Goal: Task Accomplishment & Management: Use online tool/utility

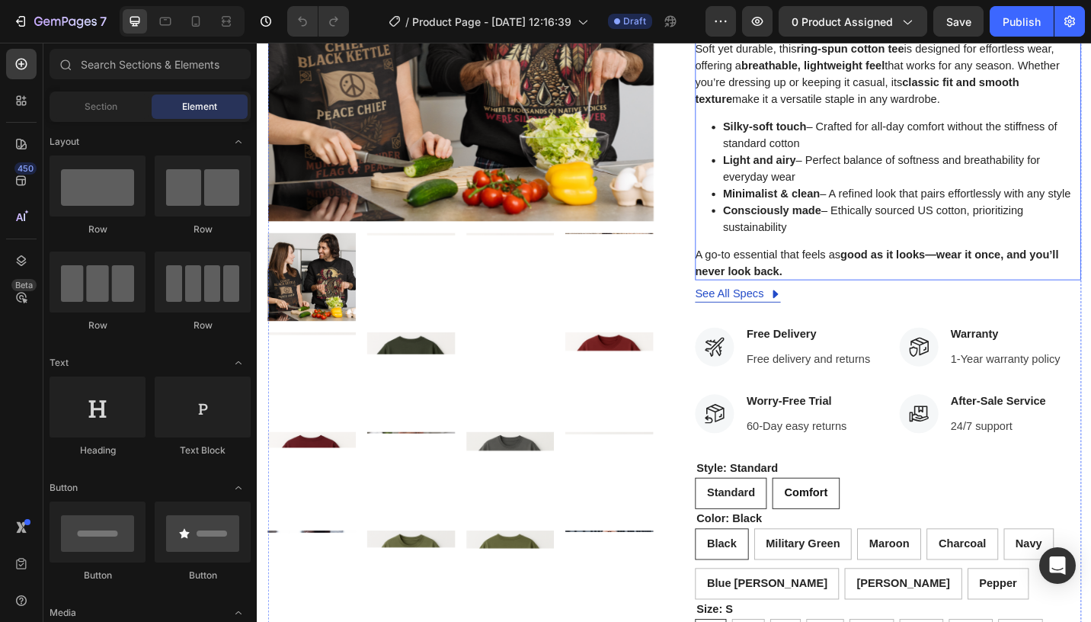
scroll to position [428, 0]
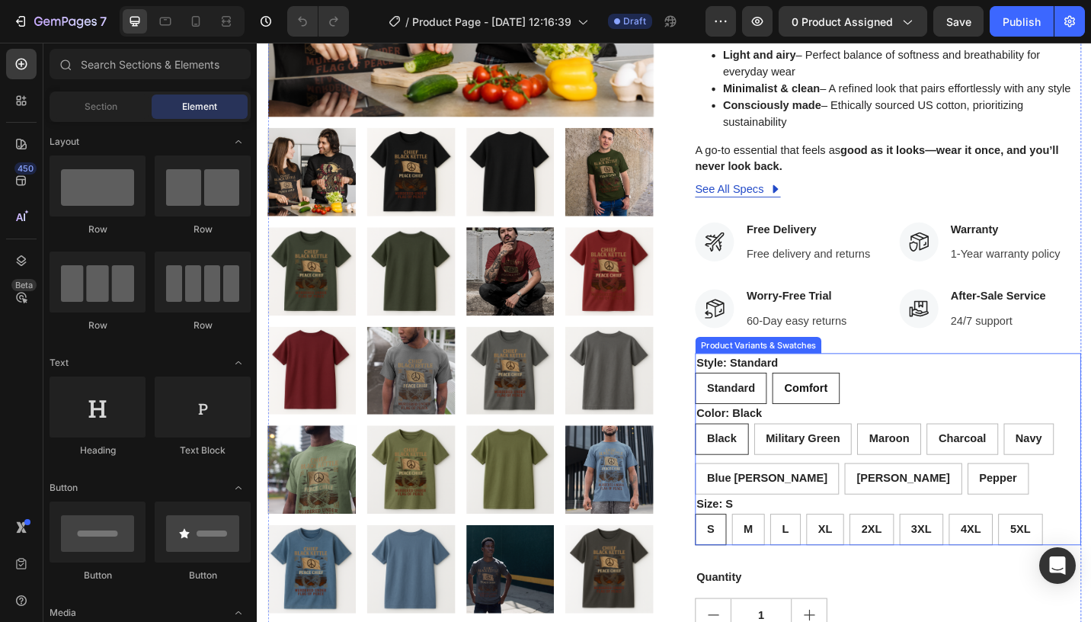
click at [863, 414] on span "Comfort" at bounding box center [857, 420] width 47 height 13
click at [821, 404] on input "Comfort Comfort Comfort" at bounding box center [820, 403] width 1 height 1
radio input "true"
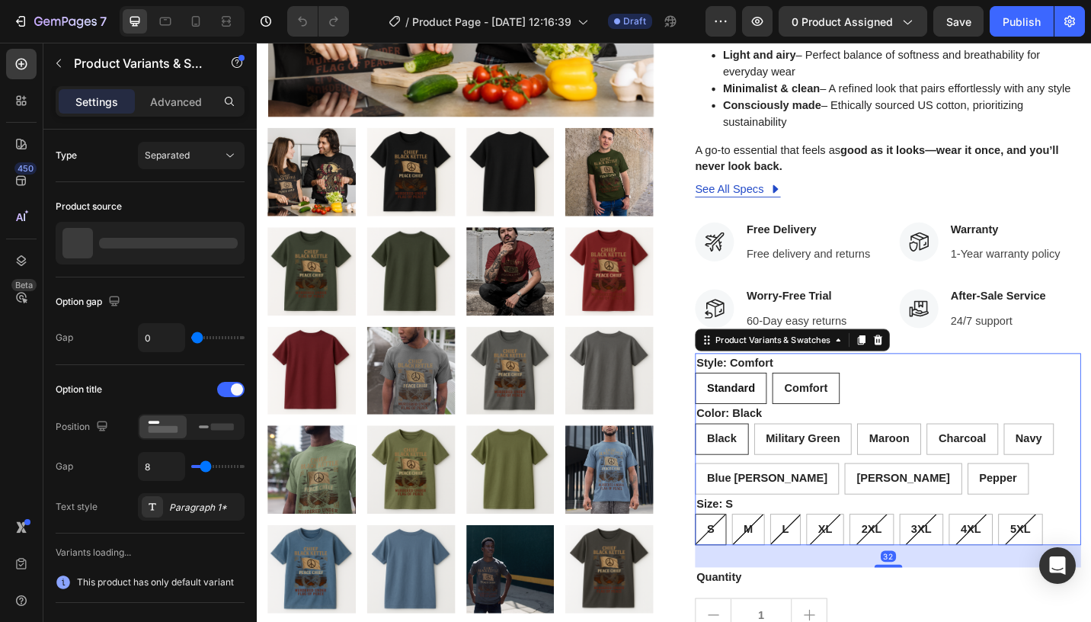
click at [777, 413] on div "Standard" at bounding box center [775, 420] width 77 height 30
click at [737, 404] on input "Standard Standard Standard" at bounding box center [736, 403] width 1 height 1
radio input "true"
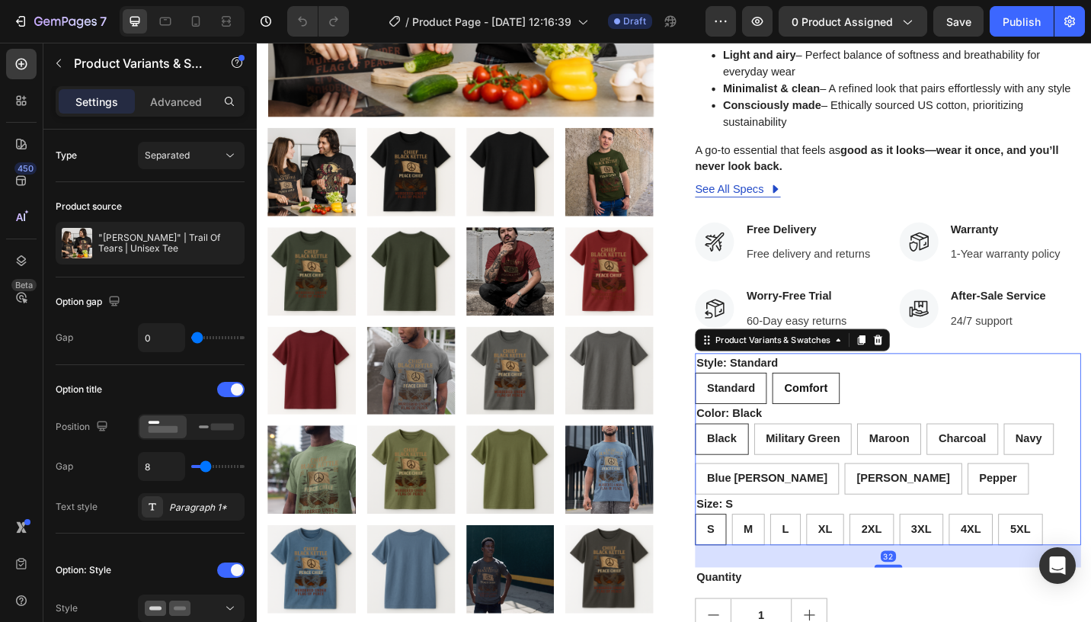
click at [835, 430] on div "Comfort" at bounding box center [858, 420] width 72 height 30
click at [821, 404] on input "Comfort Comfort Comfort" at bounding box center [820, 403] width 1 height 1
radio input "true"
click at [794, 424] on span "Standard" at bounding box center [776, 420] width 53 height 13
click at [737, 404] on input "Standard Standard Standard" at bounding box center [736, 403] width 1 height 1
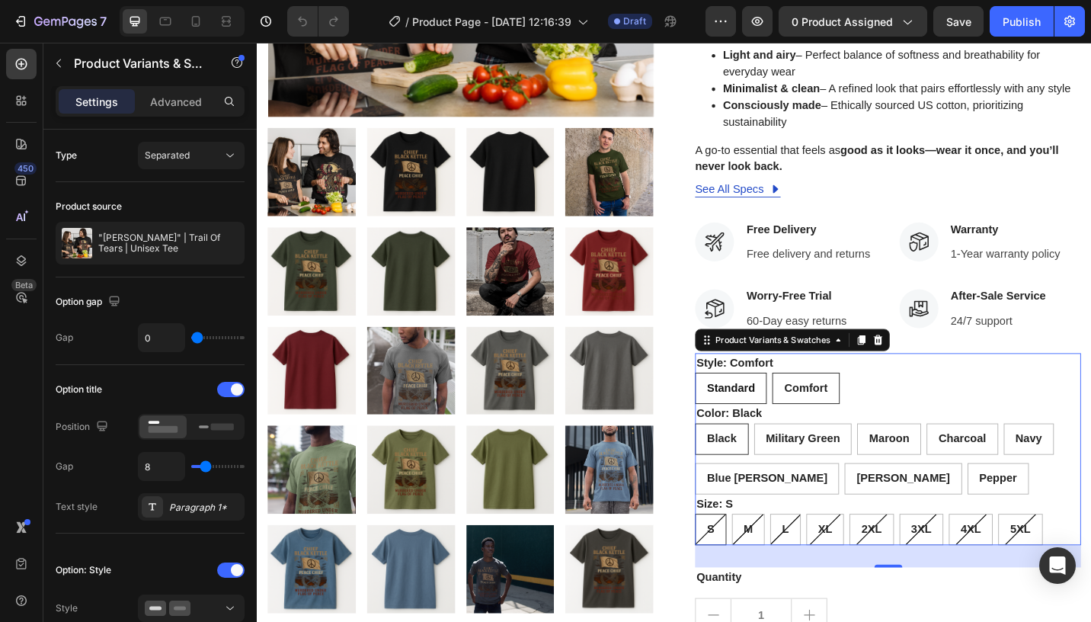
radio input "true"
click at [865, 436] on div "Comfort" at bounding box center [857, 421] width 73 height 34
click at [821, 404] on input "Comfort Comfort Comfort" at bounding box center [820, 403] width 1 height 1
radio input "true"
click at [788, 420] on span "Standard" at bounding box center [776, 420] width 53 height 13
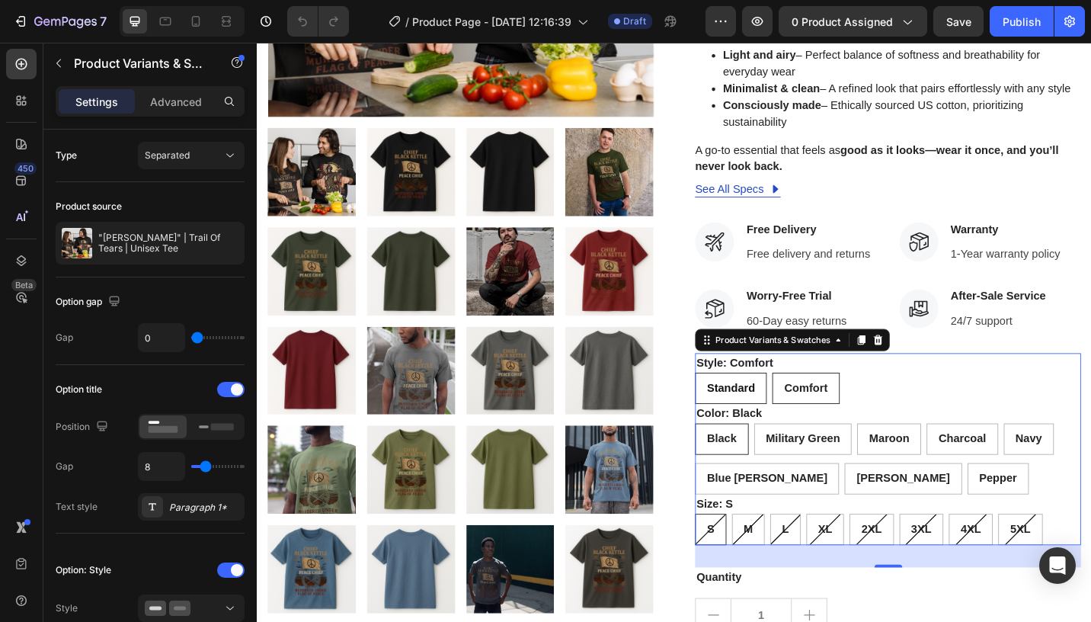
click at [737, 404] on input "Standard Standard Standard" at bounding box center [736, 403] width 1 height 1
radio input "true"
click at [872, 361] on div "Product Variants & Swatches" at bounding box center [822, 368] width 132 height 14
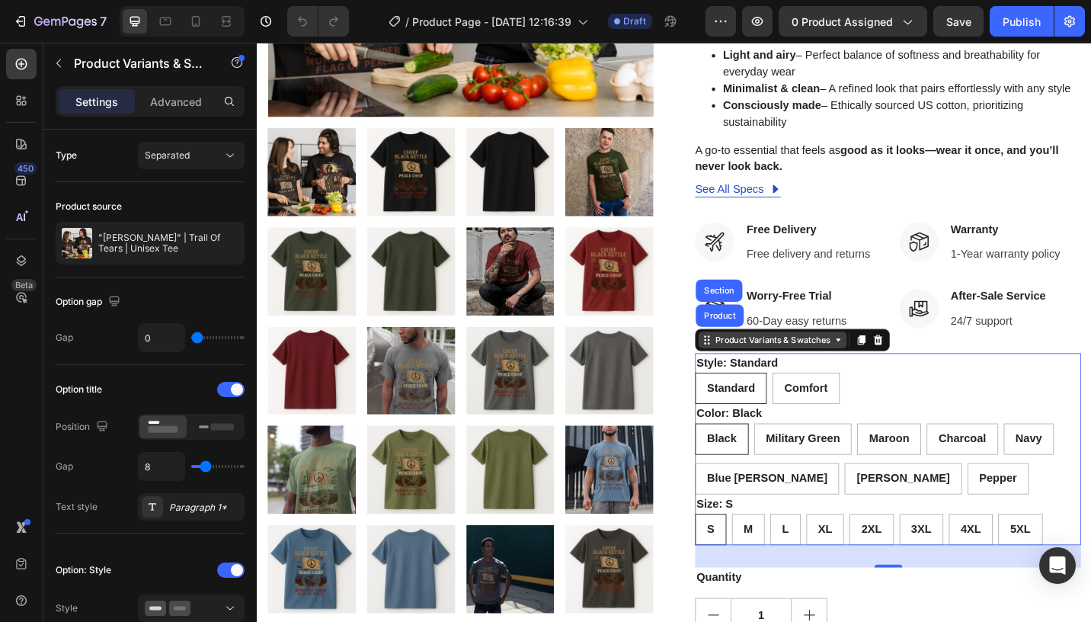
click at [874, 367] on div "Product Variants & Swatches" at bounding box center [822, 368] width 132 height 14
click at [893, 378] on div "Product Variants & Swatches" at bounding box center [843, 368] width 213 height 24
click at [922, 416] on div "Standard Standard Standard Comfort Comfort Comfort" at bounding box center [948, 421] width 423 height 34
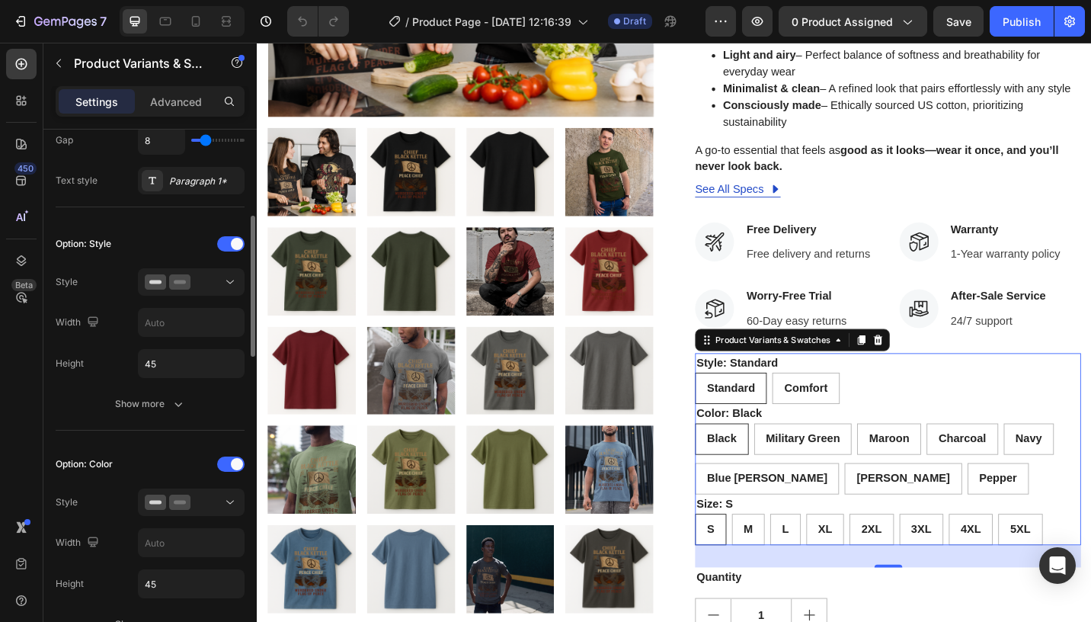
scroll to position [0, 0]
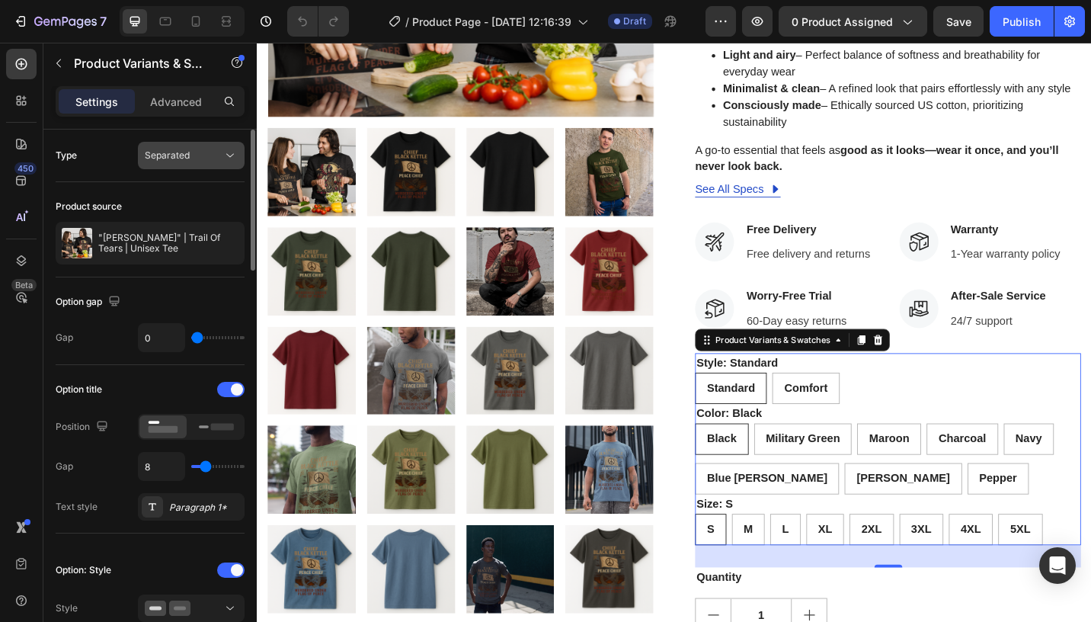
click at [171, 154] on span "Separated" at bounding box center [167, 154] width 45 height 11
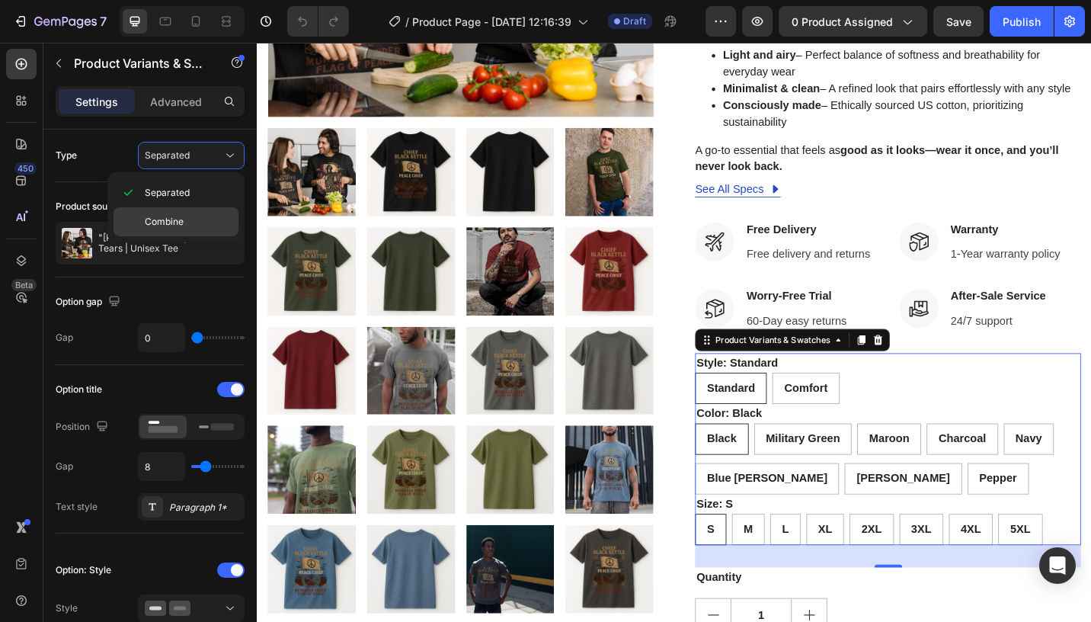
click at [165, 229] on div "Combine" at bounding box center [175, 221] width 125 height 29
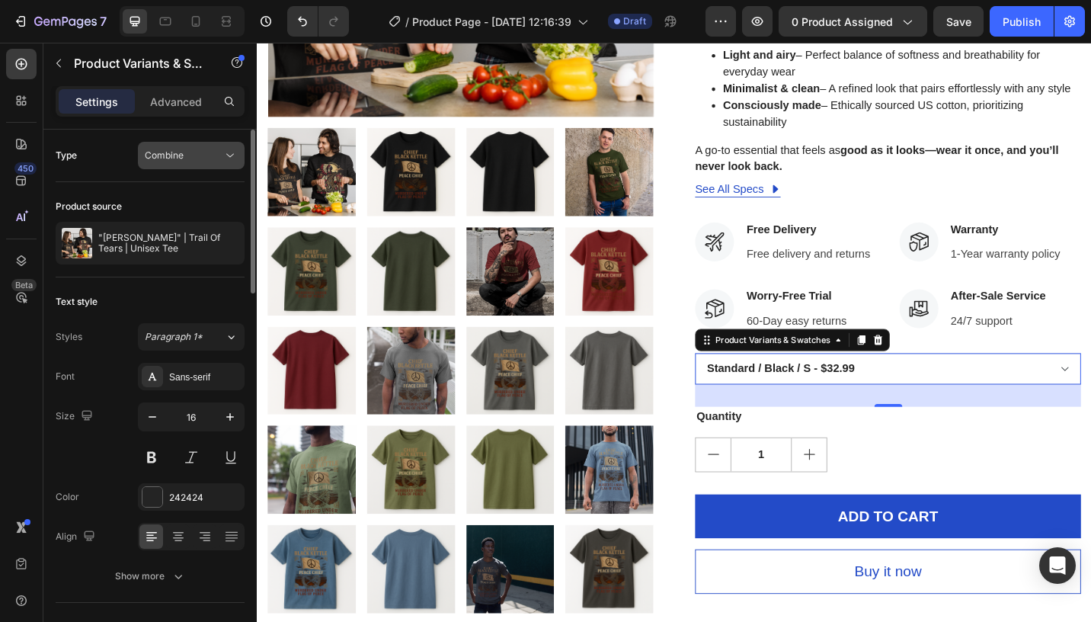
click at [180, 156] on span "Combine" at bounding box center [164, 154] width 39 height 11
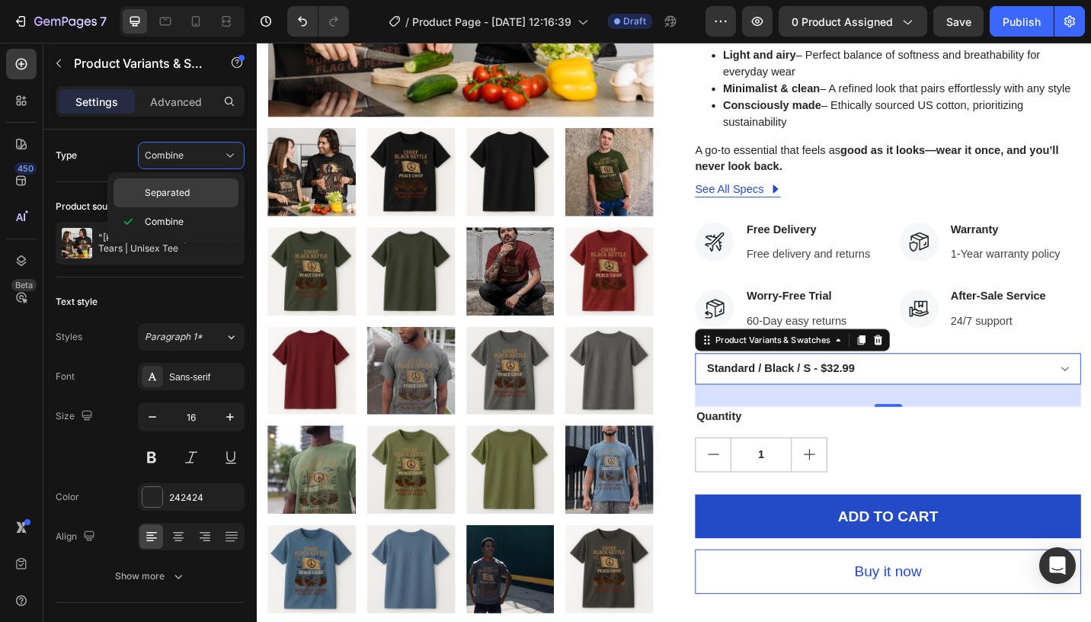
click at [180, 184] on div "Separated" at bounding box center [175, 192] width 125 height 29
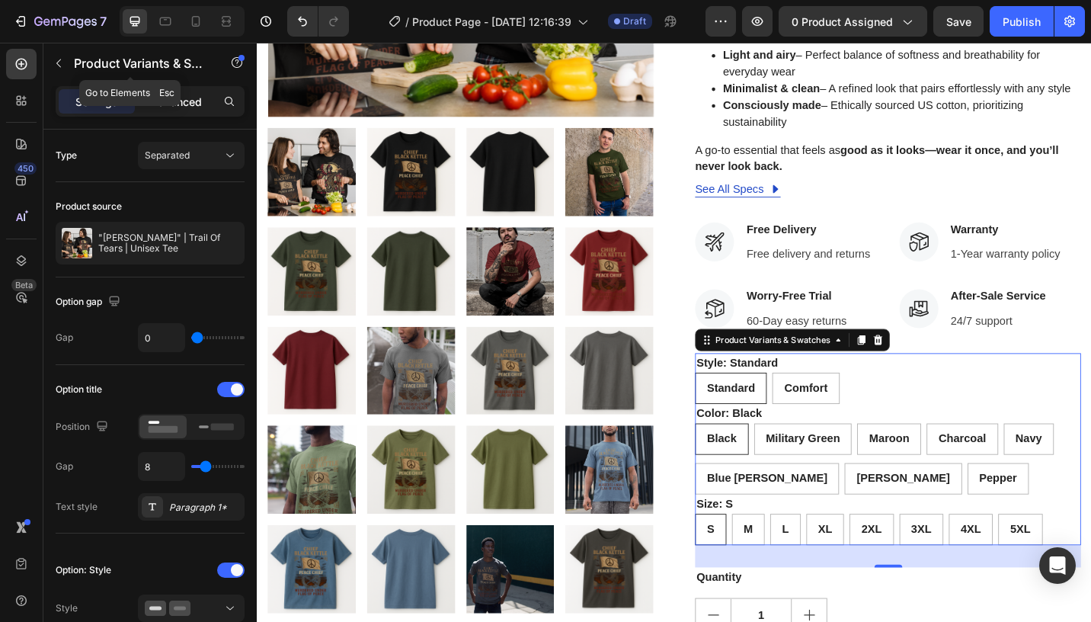
click at [187, 107] on p "Advanced" at bounding box center [176, 102] width 52 height 16
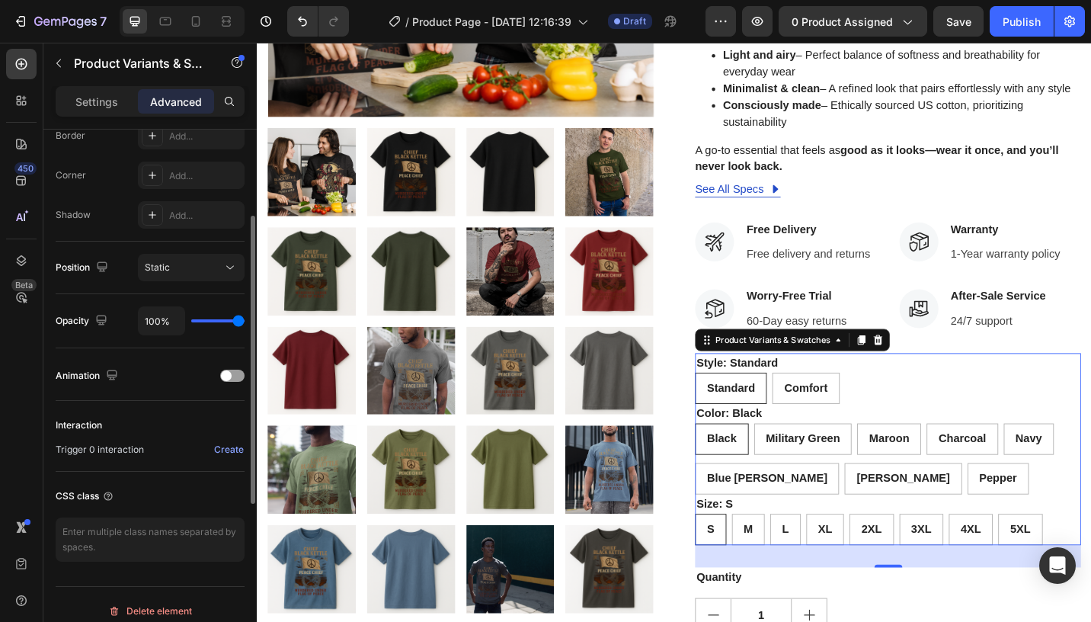
scroll to position [458, 0]
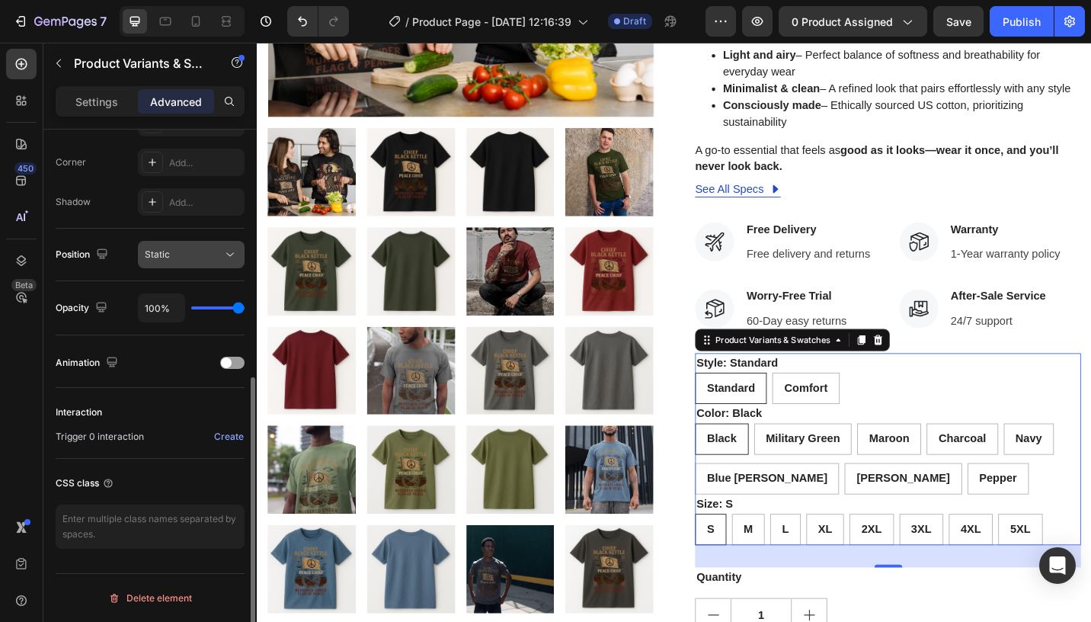
click at [198, 254] on div "Static" at bounding box center [184, 255] width 78 height 14
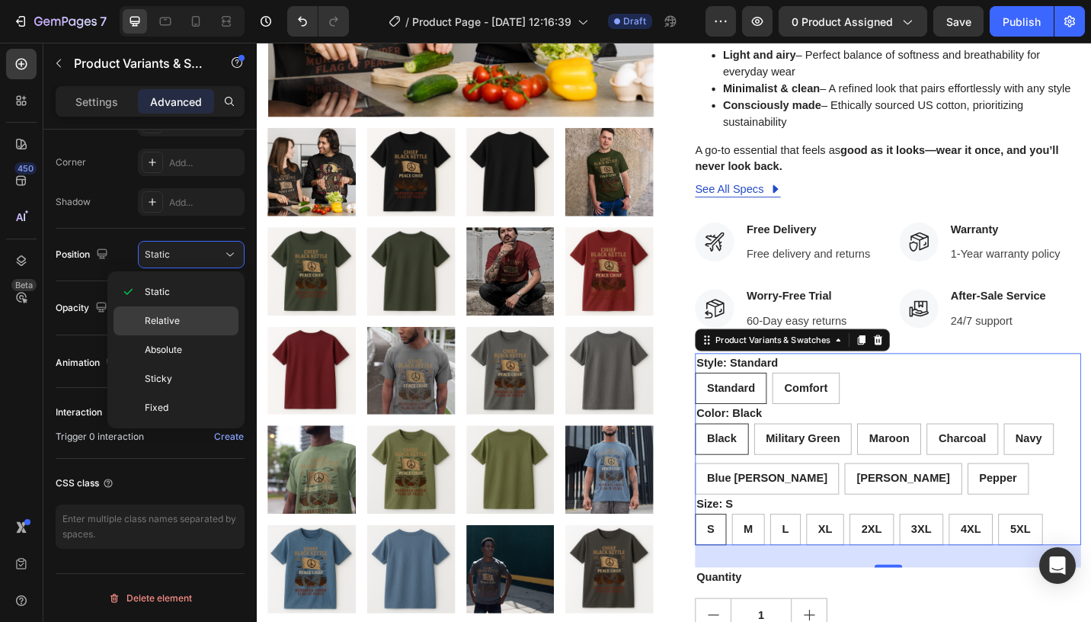
click at [186, 330] on div "Relative" at bounding box center [175, 320] width 125 height 29
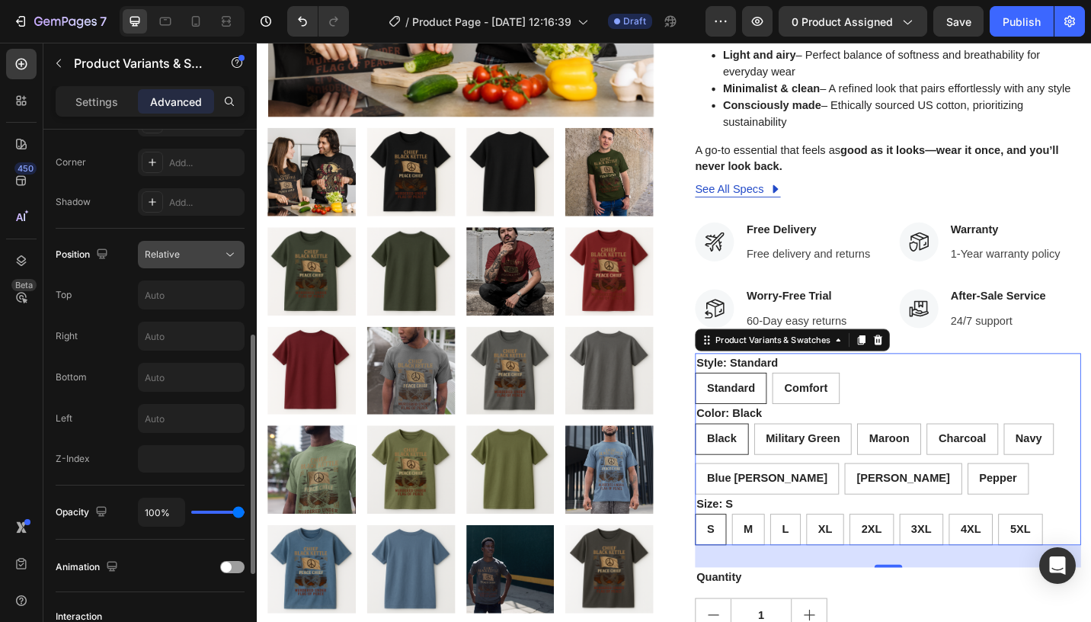
click at [185, 251] on div "Relative" at bounding box center [184, 255] width 78 height 14
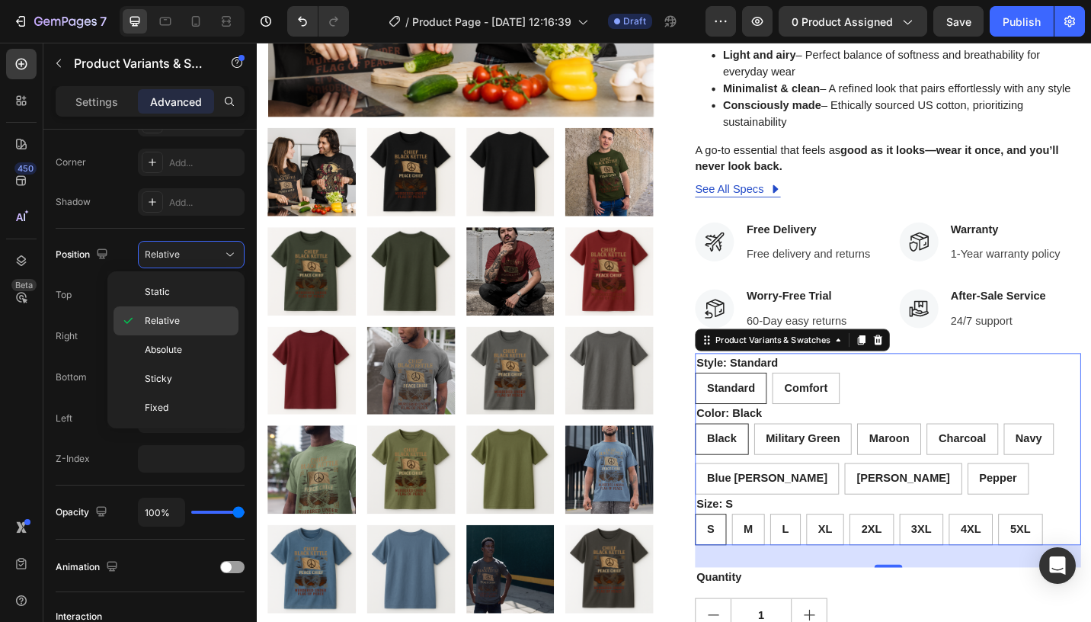
click at [186, 332] on div "Relative" at bounding box center [175, 320] width 125 height 29
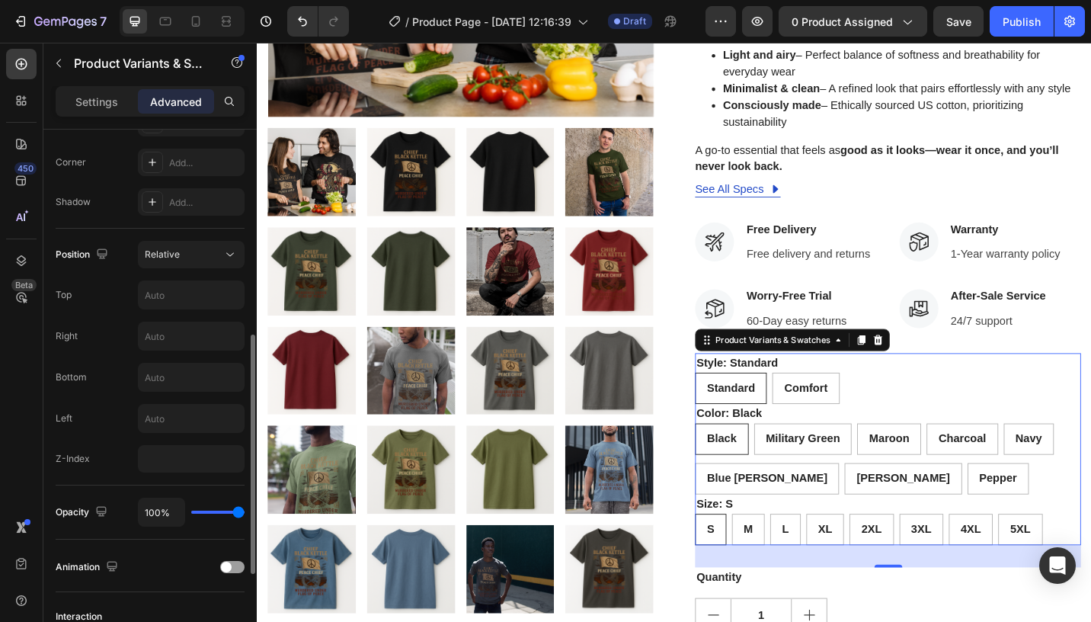
click at [182, 269] on div "Position Relative Top Right Bottom Left Z-Index" at bounding box center [150, 357] width 189 height 232
click at [182, 262] on button "Relative" at bounding box center [191, 254] width 107 height 27
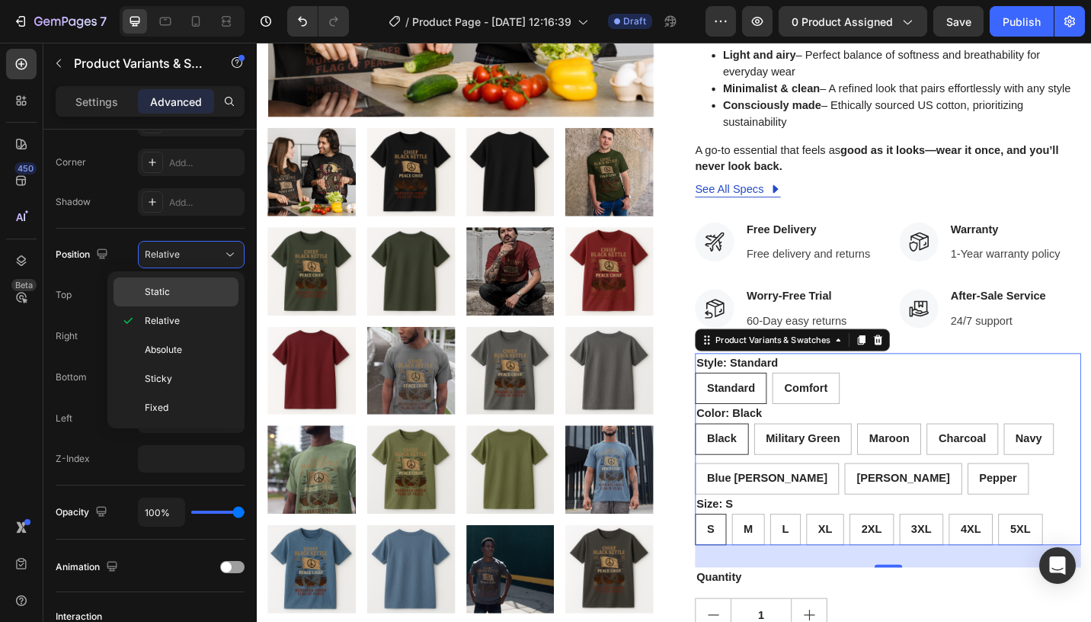
click at [182, 291] on p "Static" at bounding box center [188, 292] width 87 height 14
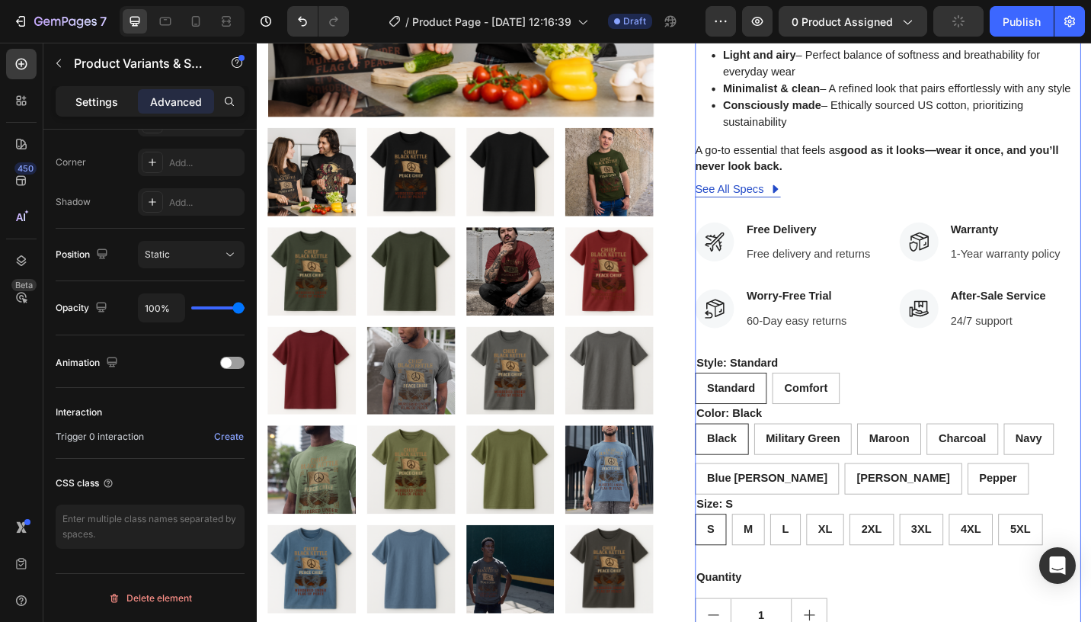
click at [108, 103] on p "Settings" at bounding box center [96, 102] width 43 height 16
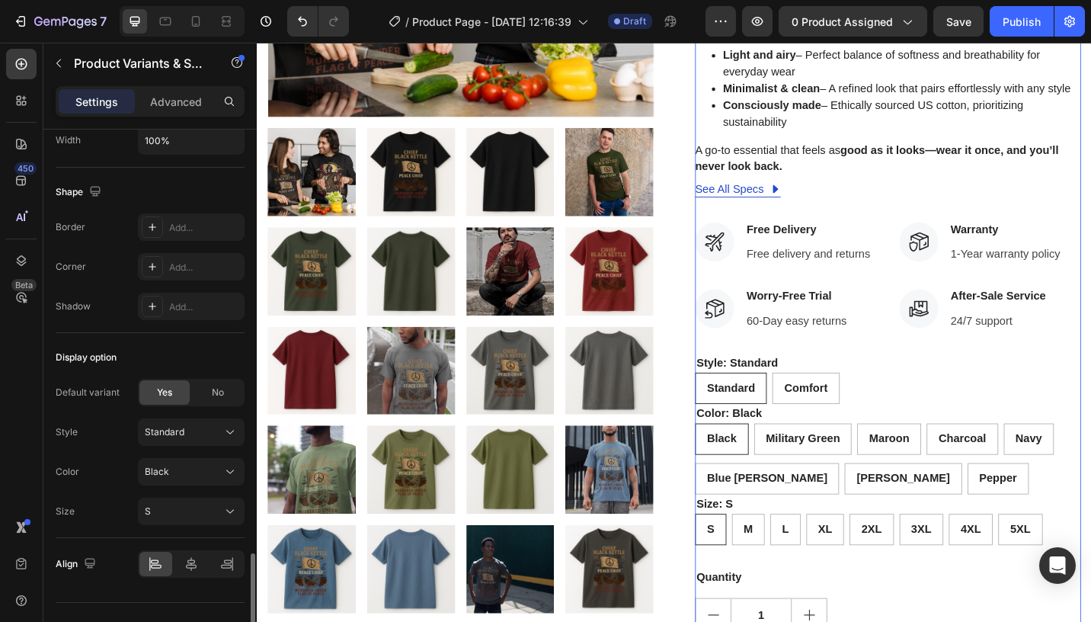
scroll to position [1490, 0]
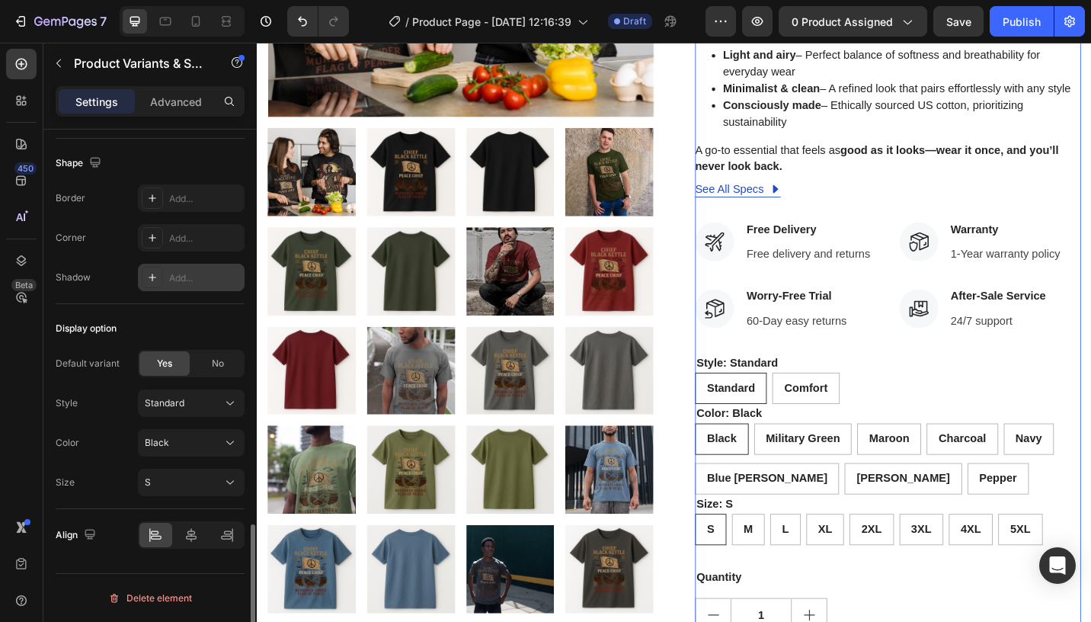
click at [212, 369] on span "No" at bounding box center [218, 363] width 12 height 14
radio input "false"
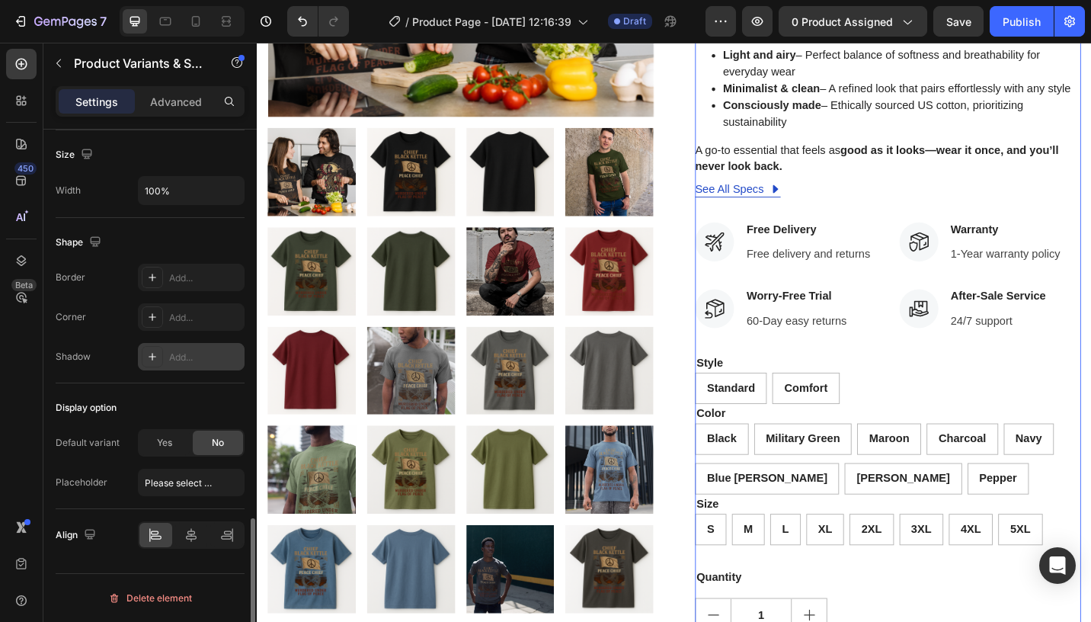
scroll to position [1411, 0]
click at [165, 363] on div "Add..." at bounding box center [191, 356] width 107 height 27
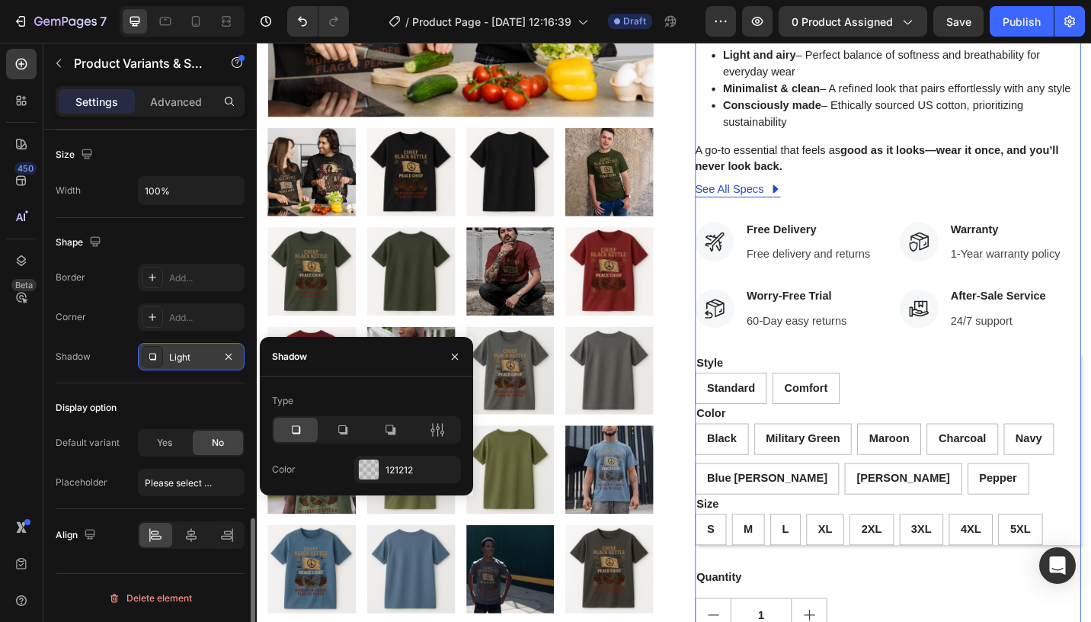
click at [165, 363] on div "Light" at bounding box center [191, 356] width 107 height 27
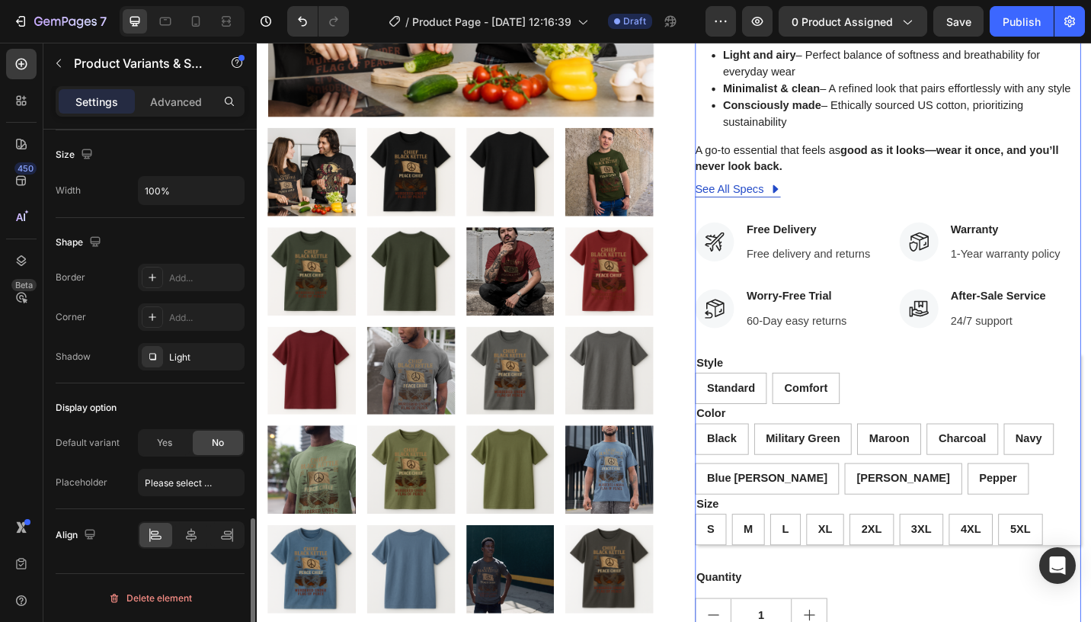
click at [166, 420] on div "Display option Default variant Yes No Placeholder Please select an option" at bounding box center [150, 446] width 189 height 126
click at [167, 439] on span "Yes" at bounding box center [164, 443] width 15 height 14
radio input "true"
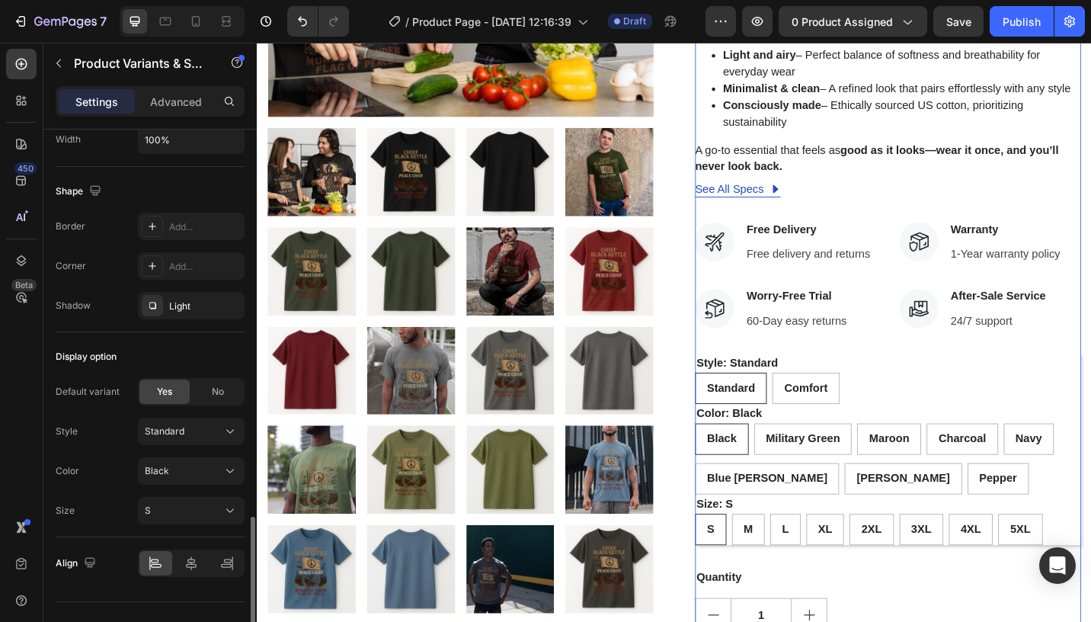
scroll to position [1490, 0]
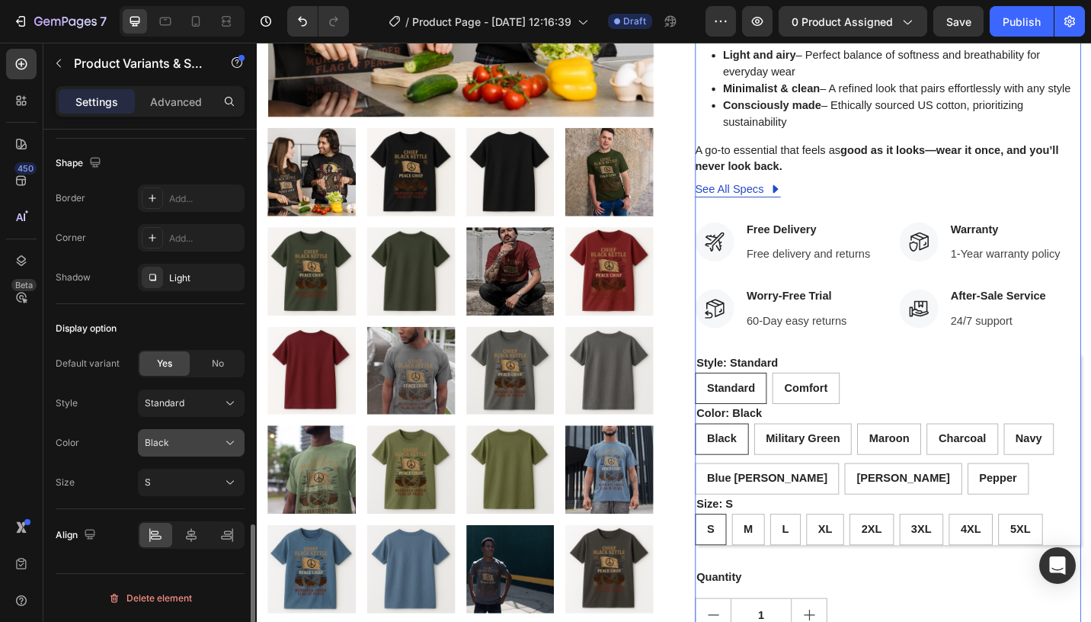
click at [181, 448] on div "Black" at bounding box center [182, 443] width 75 height 14
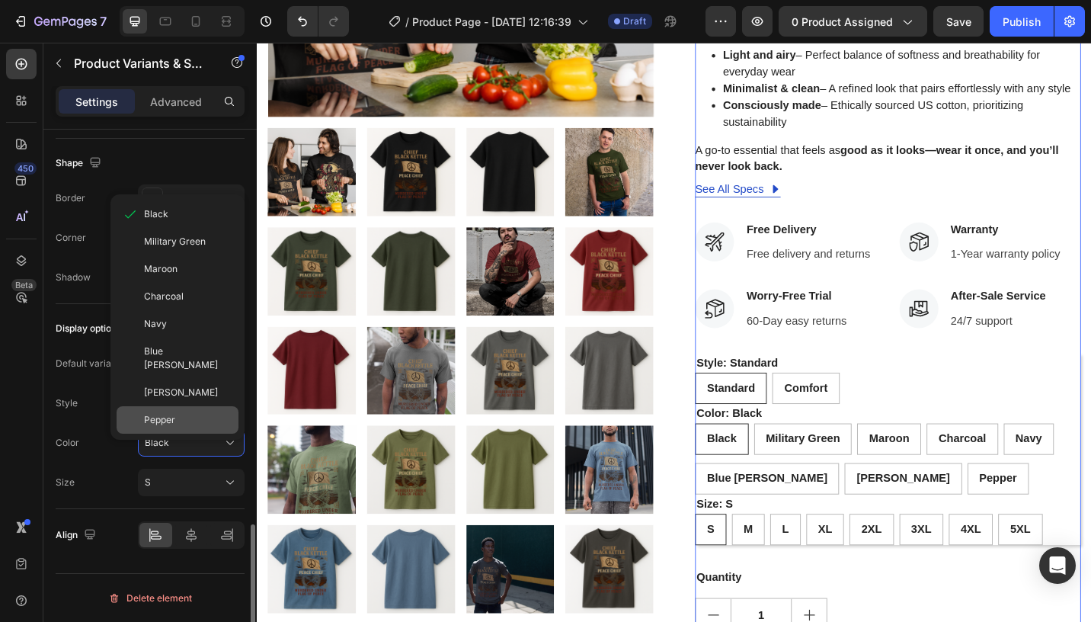
click at [193, 413] on div "Pepper" at bounding box center [188, 420] width 88 height 14
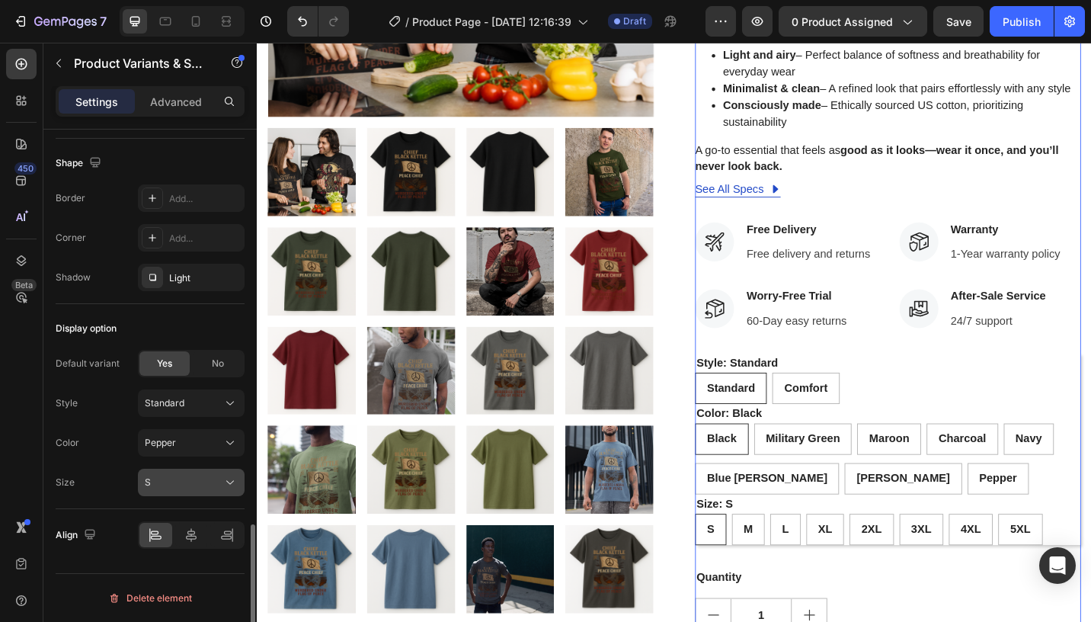
click at [186, 487] on div "S" at bounding box center [182, 482] width 75 height 14
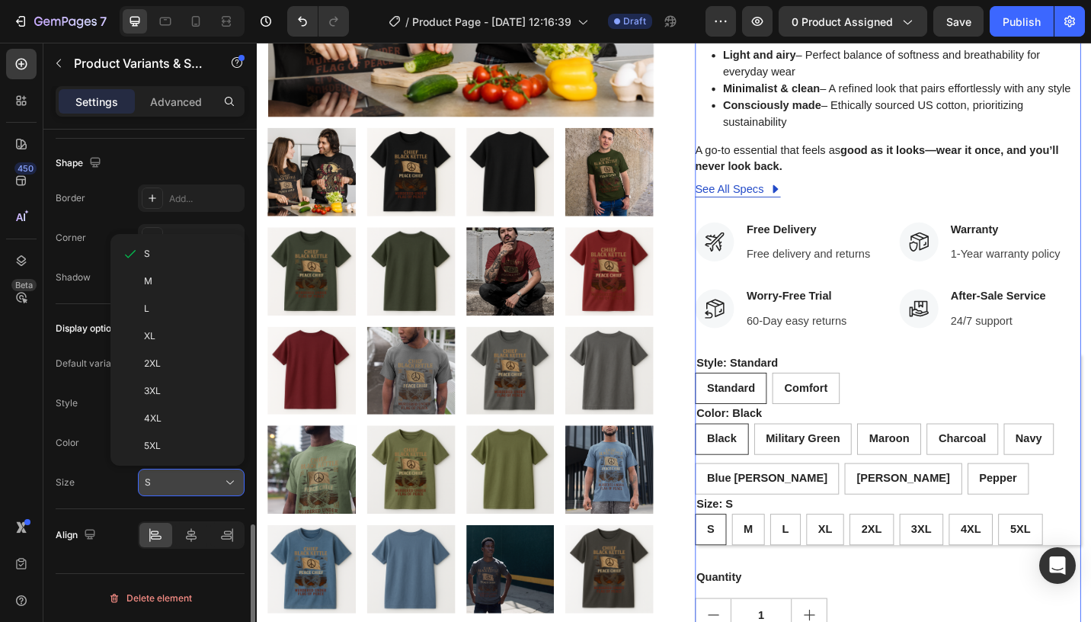
click at [187, 485] on div "S" at bounding box center [182, 482] width 75 height 14
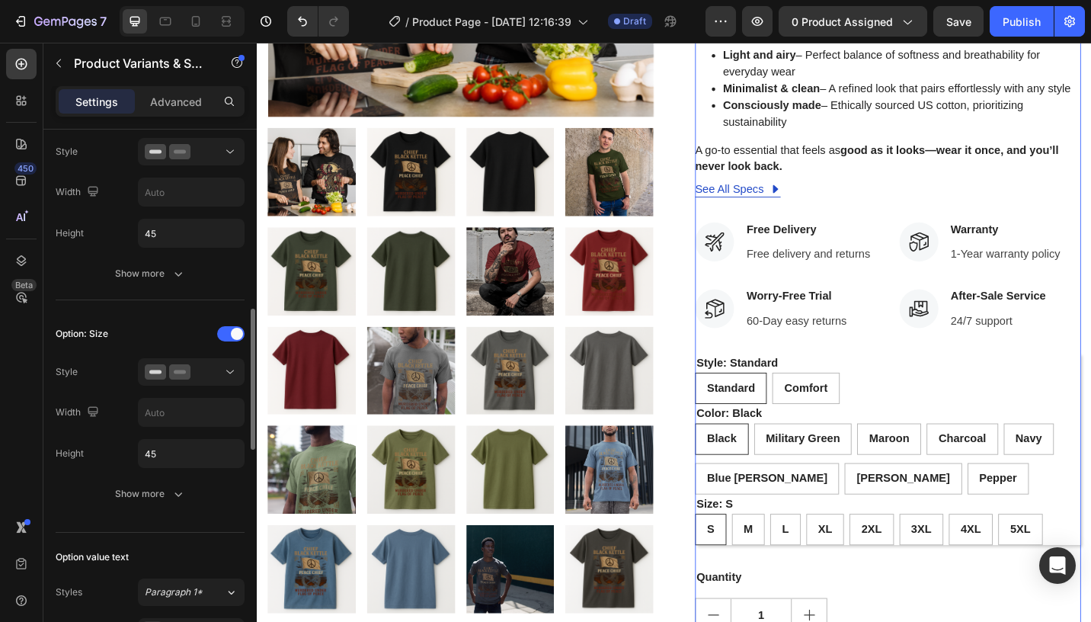
scroll to position [0, 0]
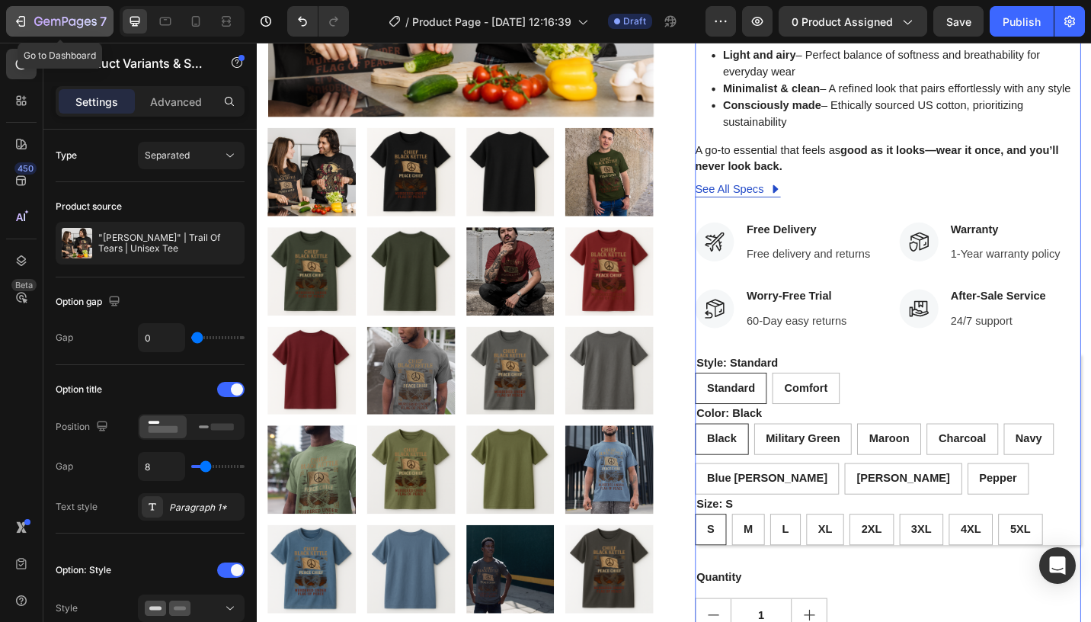
click at [26, 22] on icon "button" at bounding box center [20, 21] width 15 height 15
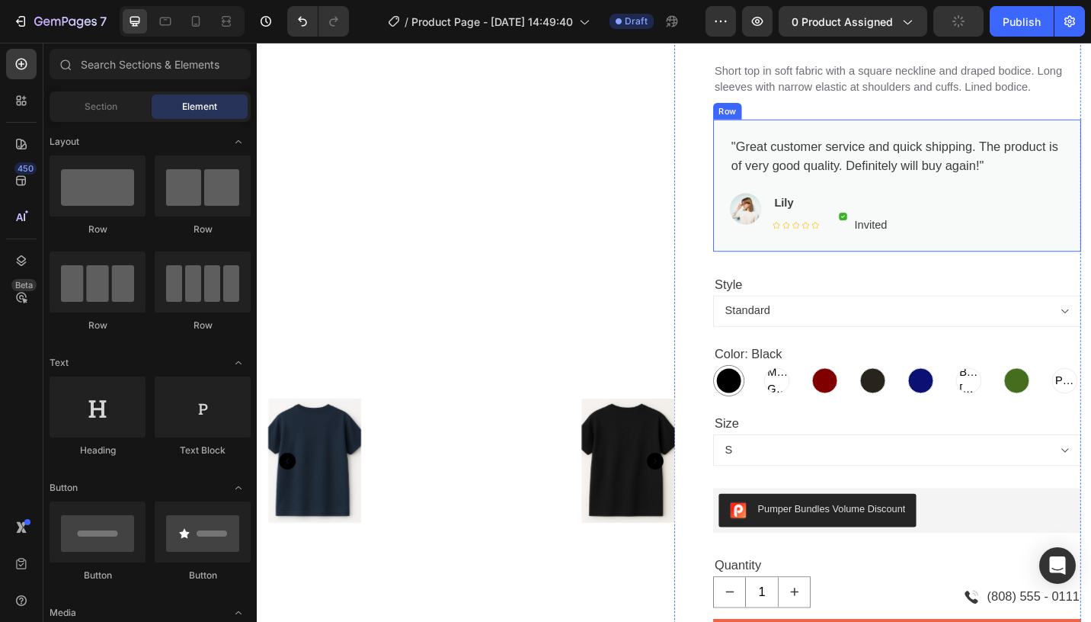
scroll to position [338, 0]
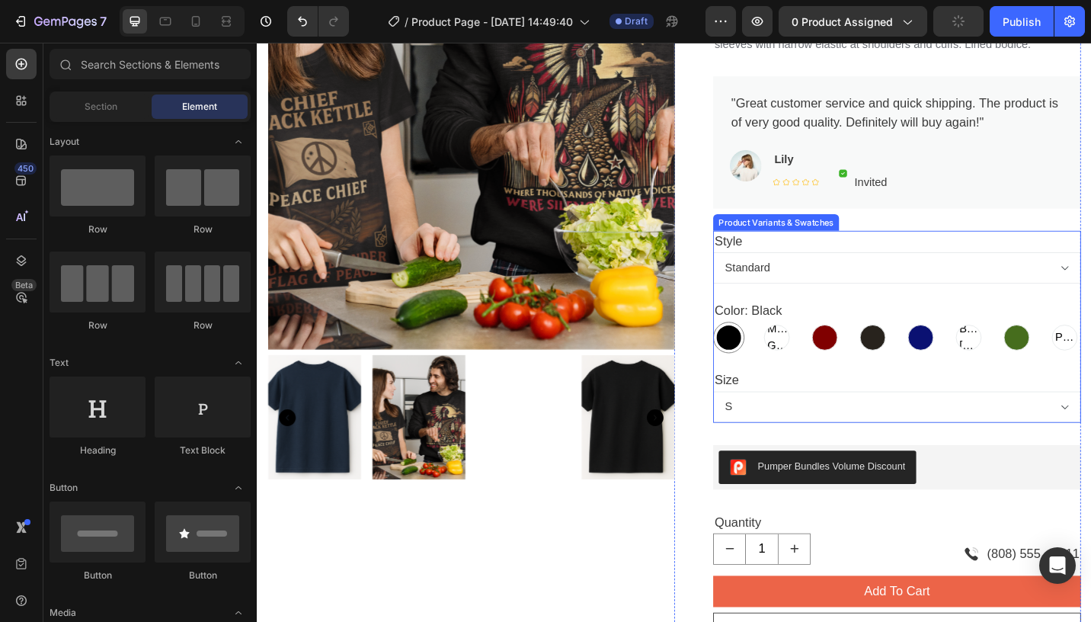
click at [828, 361] on span "Military Green" at bounding box center [826, 365] width 27 height 37
click at [809, 348] on input "Military Green Military Green Military Green" at bounding box center [808, 347] width 1 height 1
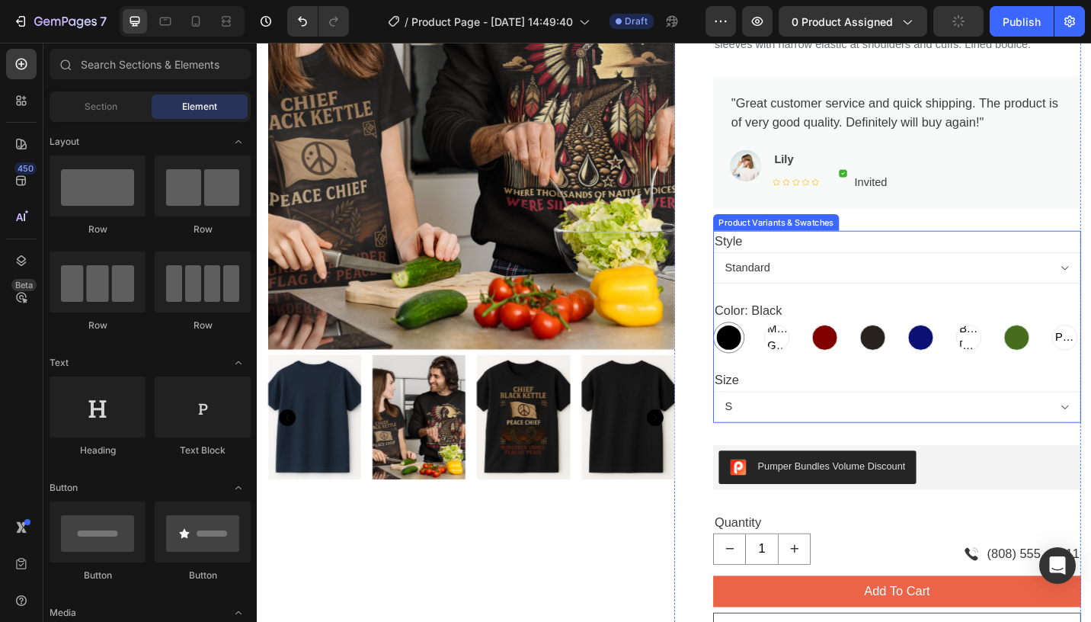
radio input "true"
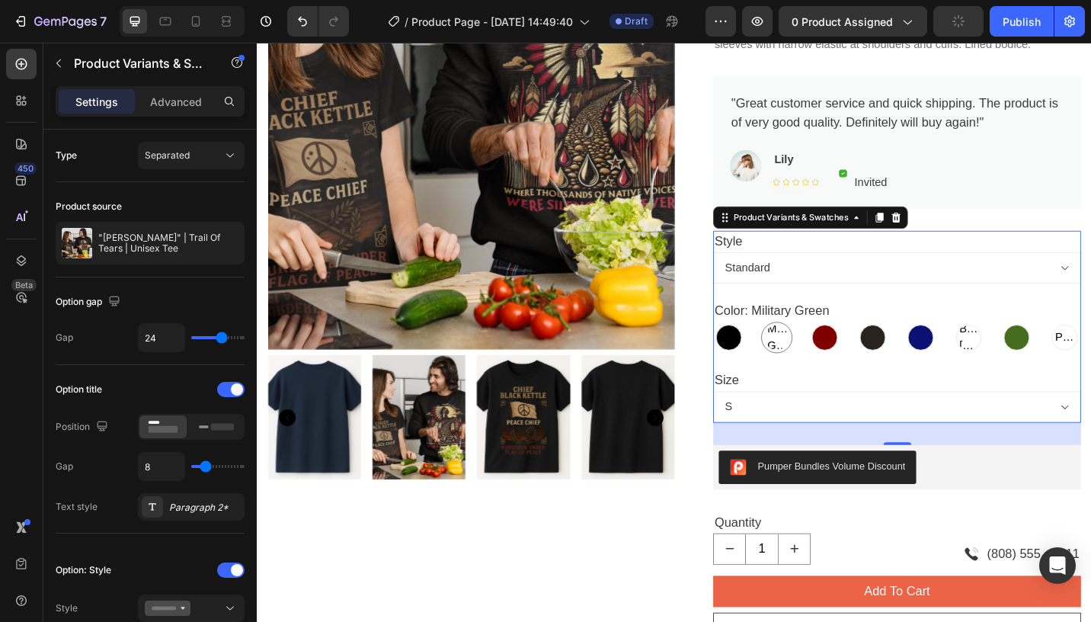
click at [878, 299] on select "Standard Comfort" at bounding box center [957, 289] width 403 height 34
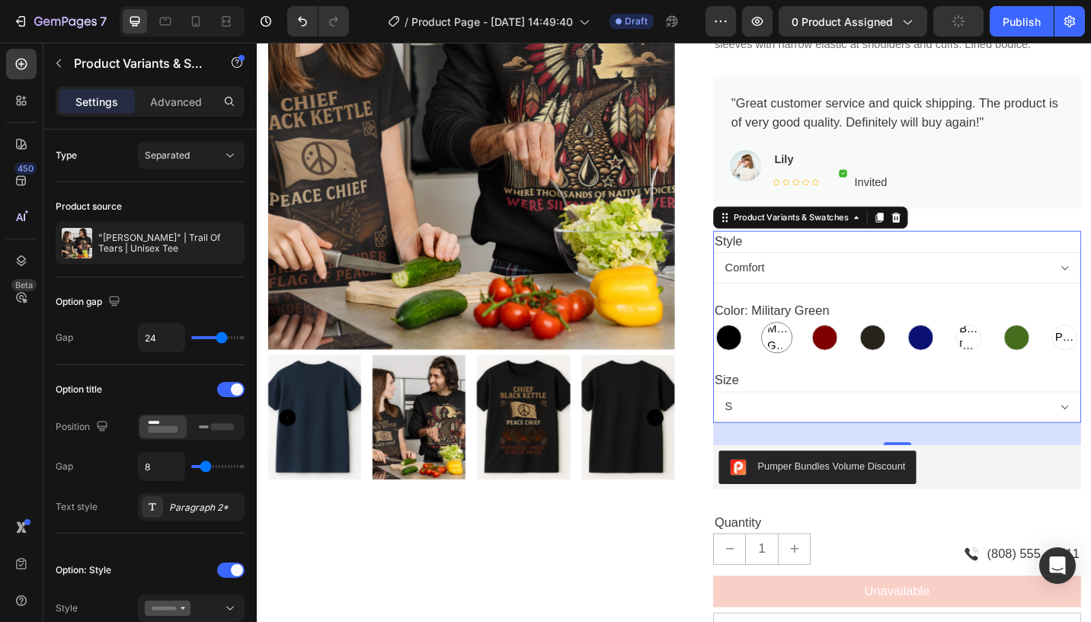
click at [859, 290] on select "Standard Comfort" at bounding box center [957, 289] width 403 height 34
select select "Standard"
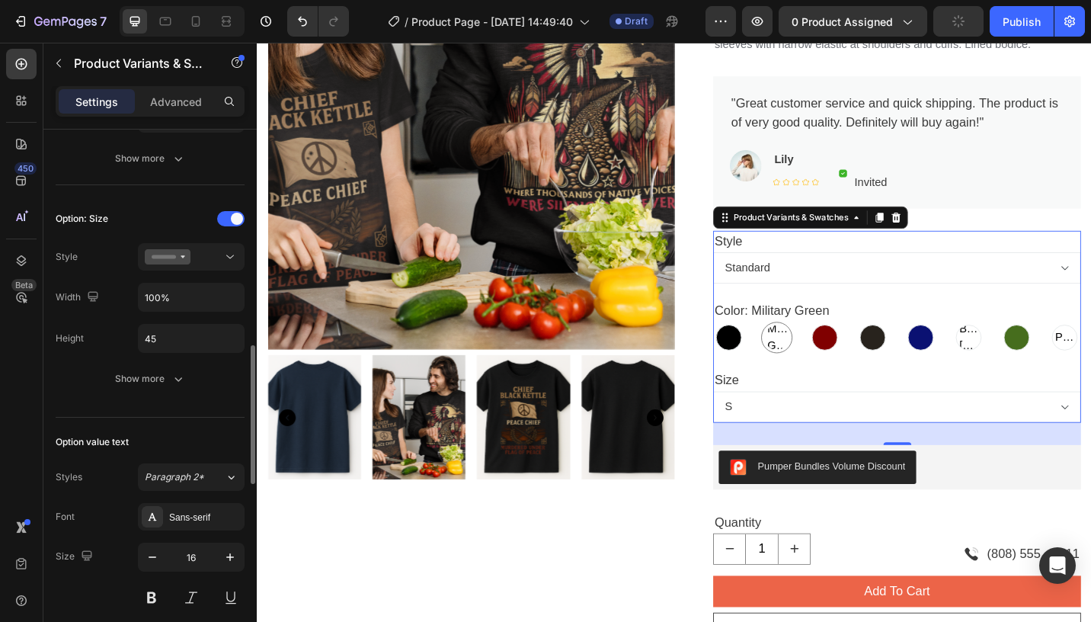
scroll to position [902, 0]
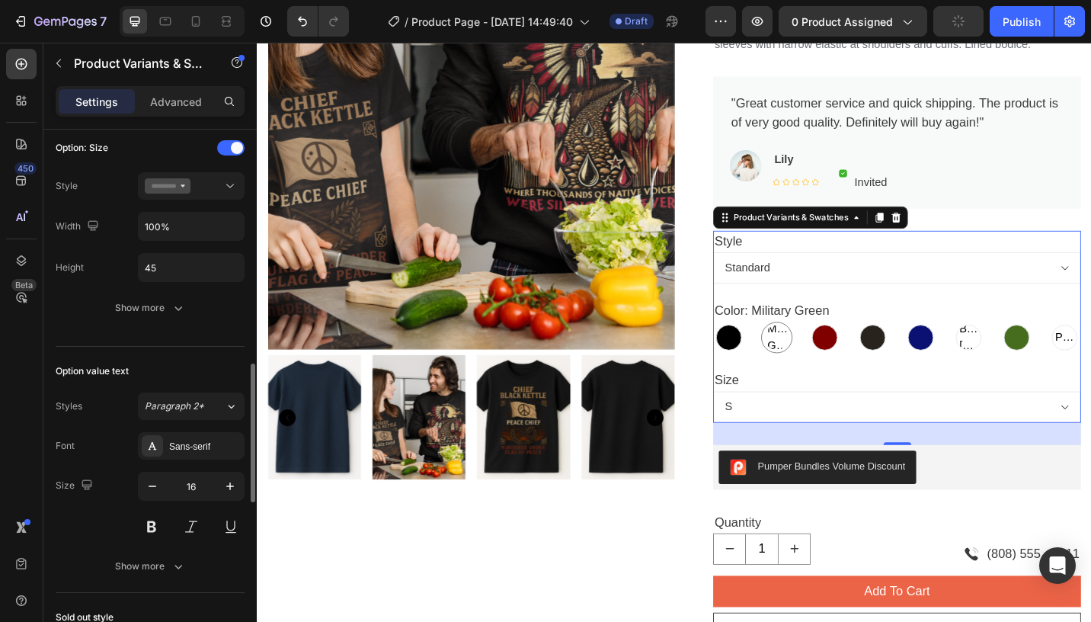
click at [973, 261] on div "Style Standard Comfort" at bounding box center [957, 277] width 403 height 58
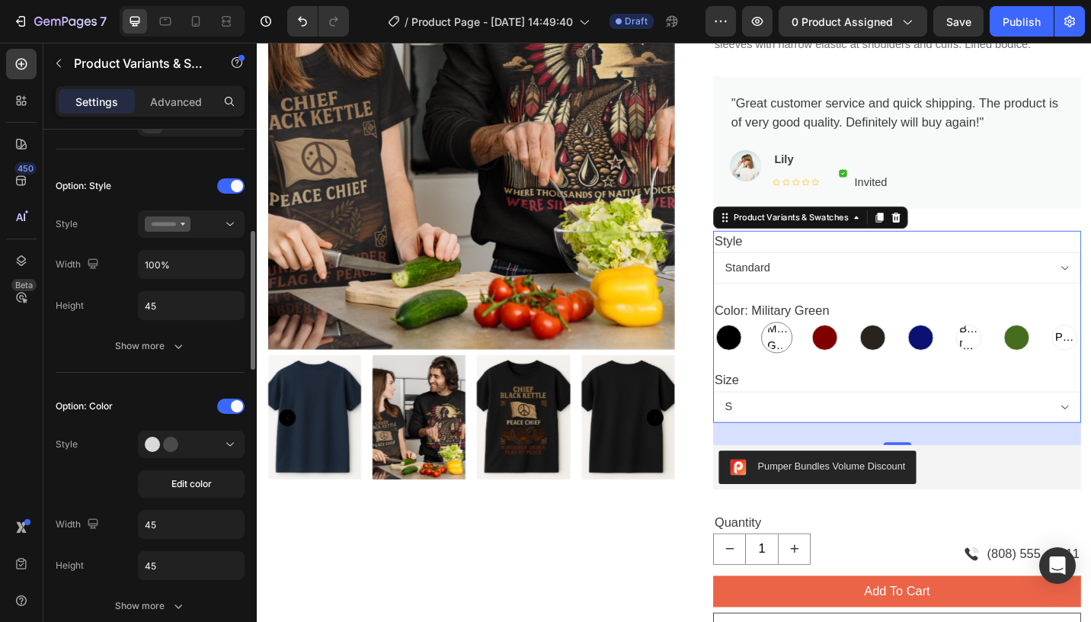
scroll to position [398, 0]
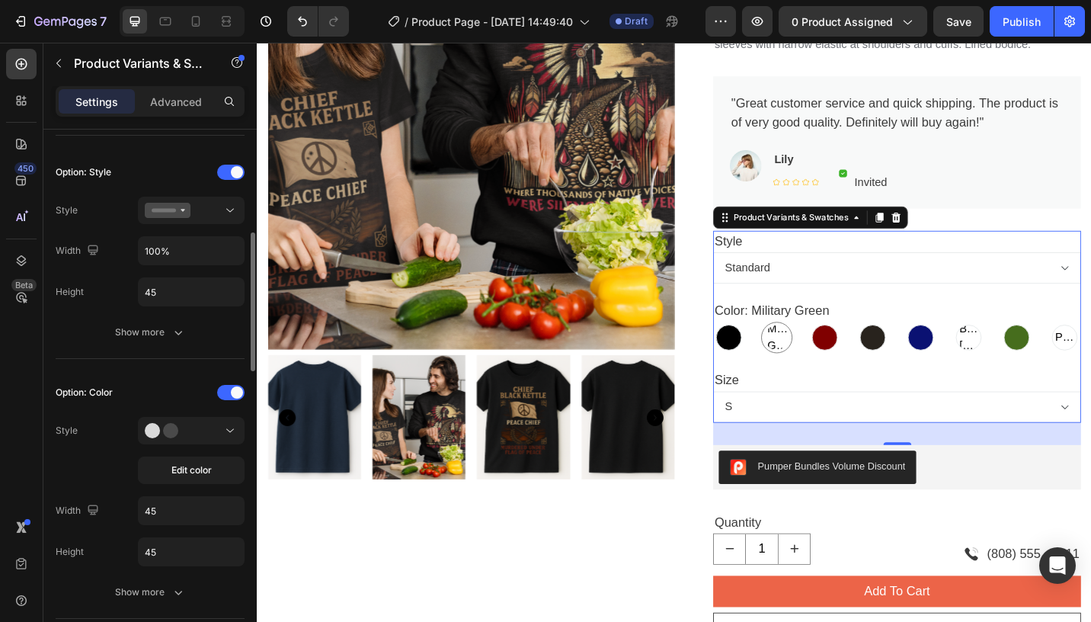
click at [207, 444] on div "Edit color" at bounding box center [191, 450] width 107 height 67
click at [207, 437] on div at bounding box center [191, 430] width 93 height 15
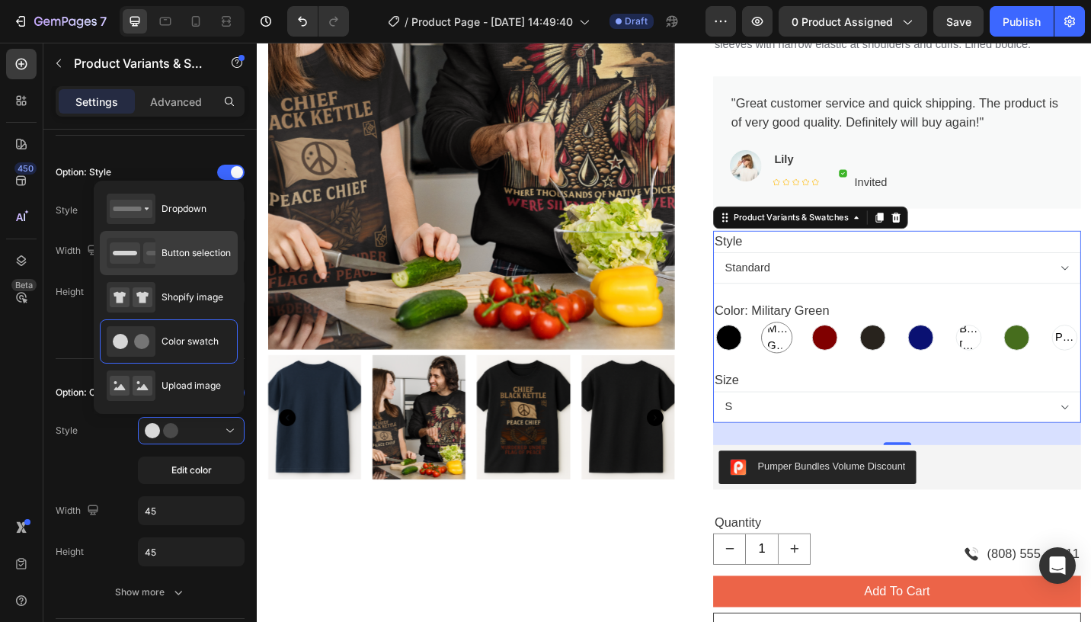
click at [213, 261] on div "Button selection" at bounding box center [169, 253] width 124 height 30
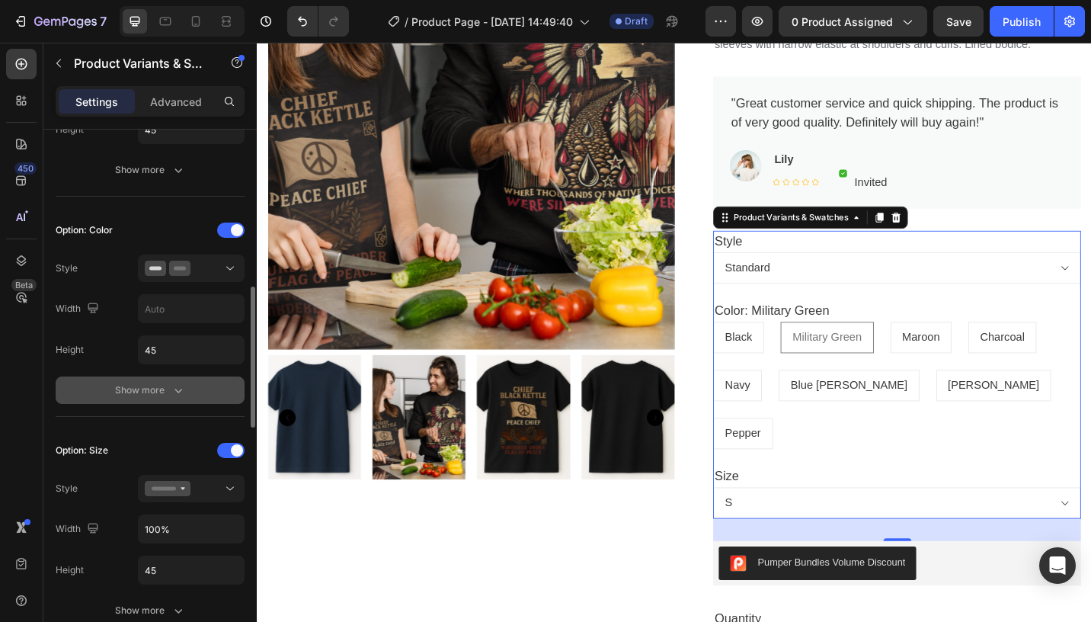
scroll to position [548, 0]
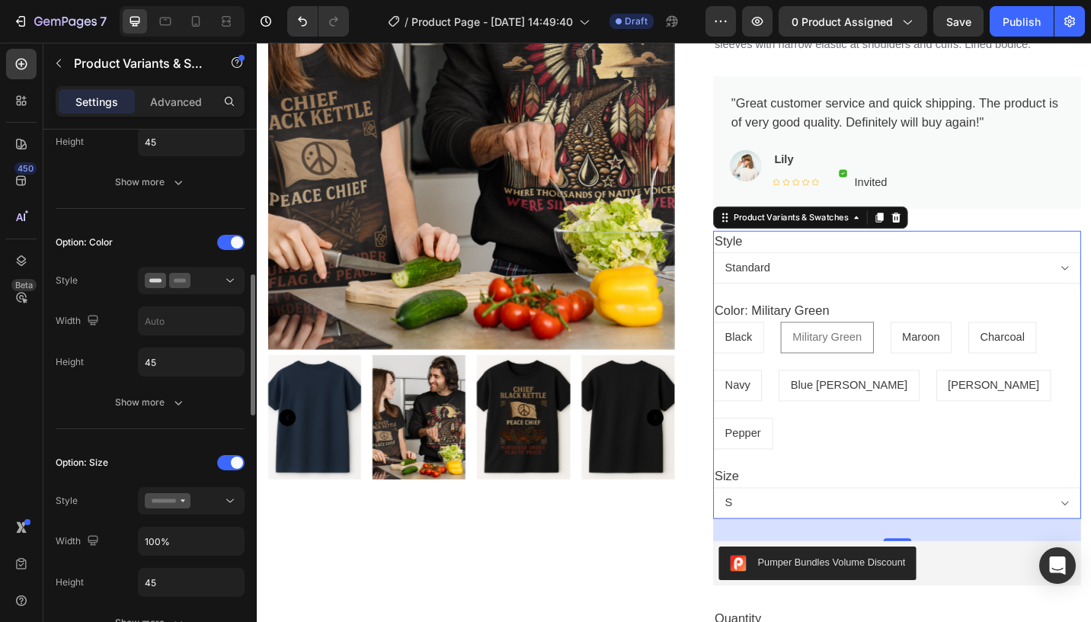
click at [222, 299] on div "Option: Color Style Width Height 45 Show more" at bounding box center [150, 323] width 189 height 186
click at [220, 285] on div at bounding box center [191, 280] width 93 height 15
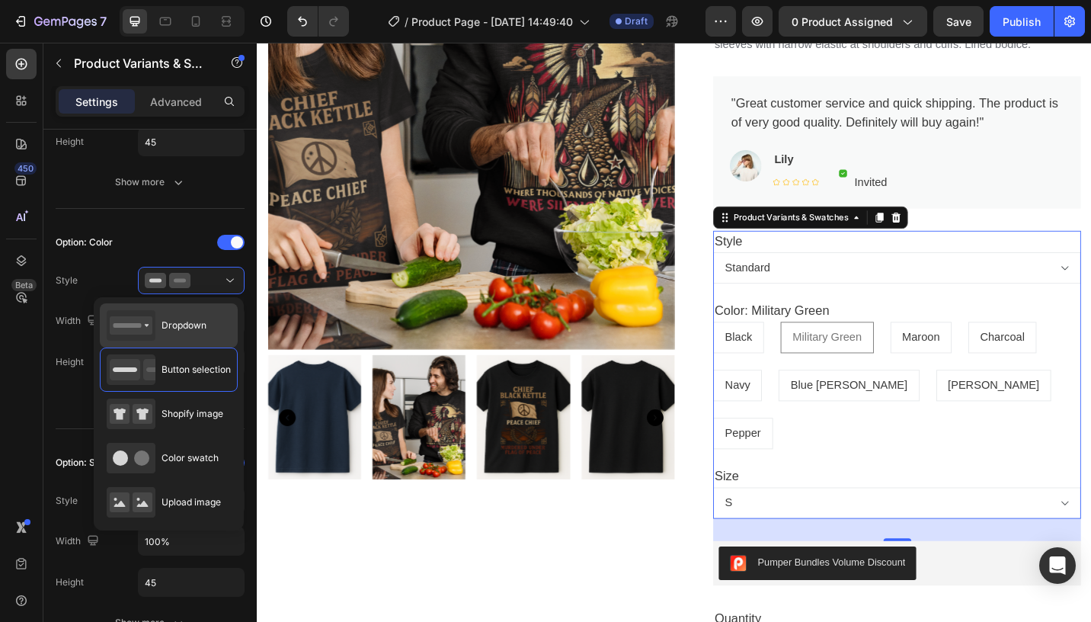
click at [207, 332] on div "Dropdown" at bounding box center [169, 325] width 138 height 44
type input "100%"
select select "Military Green"
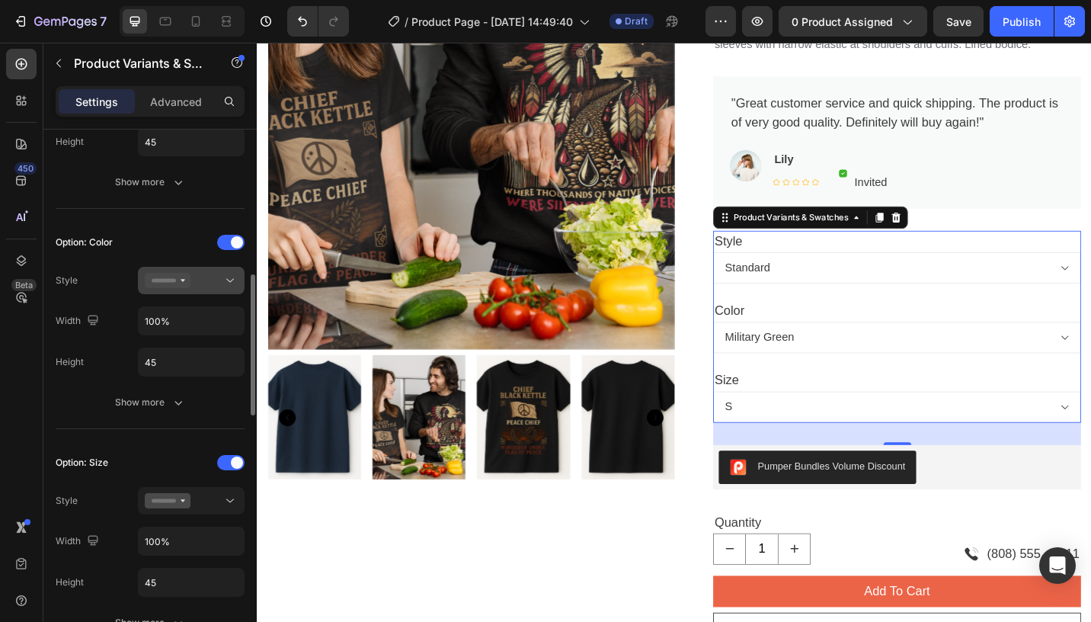
click at [219, 286] on div at bounding box center [191, 280] width 93 height 15
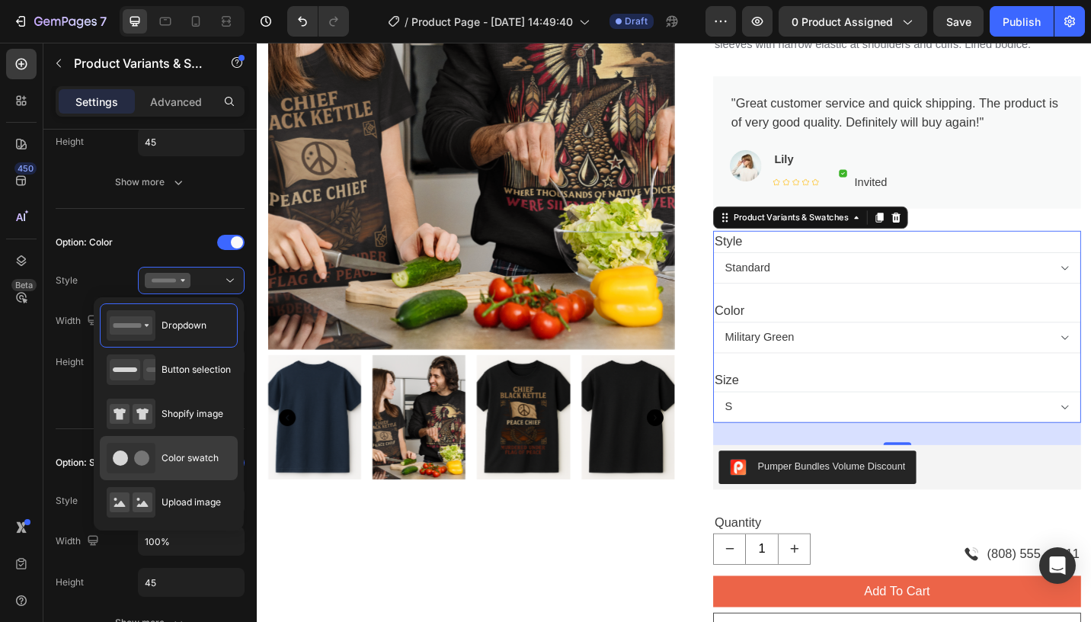
click at [193, 441] on div "Color swatch" at bounding box center [169, 458] width 138 height 44
type input "45"
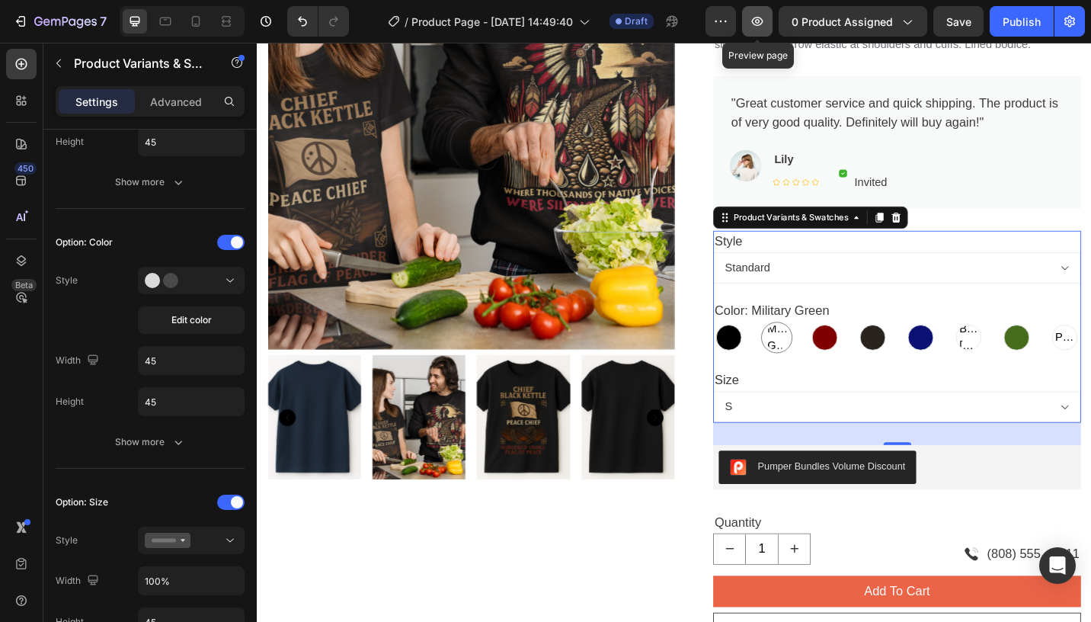
click at [762, 28] on icon "button" at bounding box center [757, 21] width 15 height 15
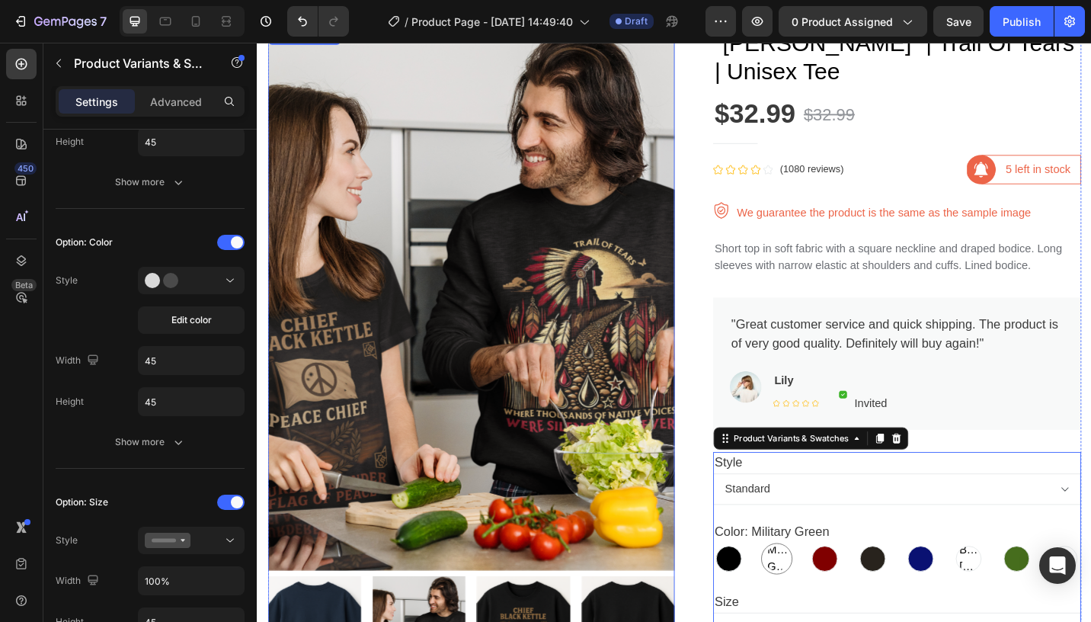
scroll to position [73, 0]
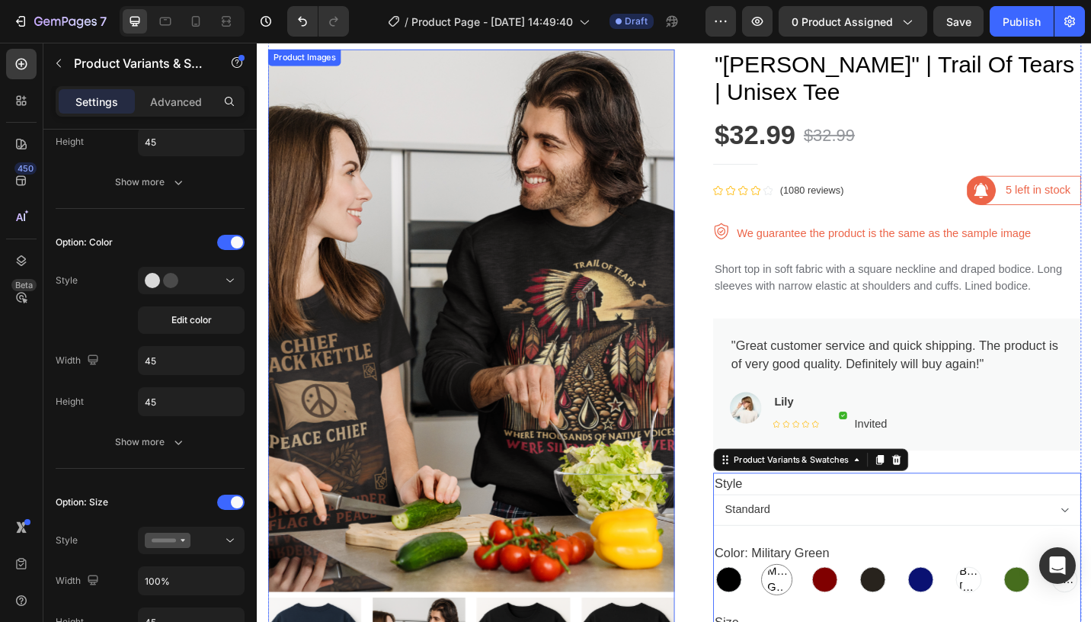
click at [548, 258] on img at bounding box center [491, 347] width 446 height 594
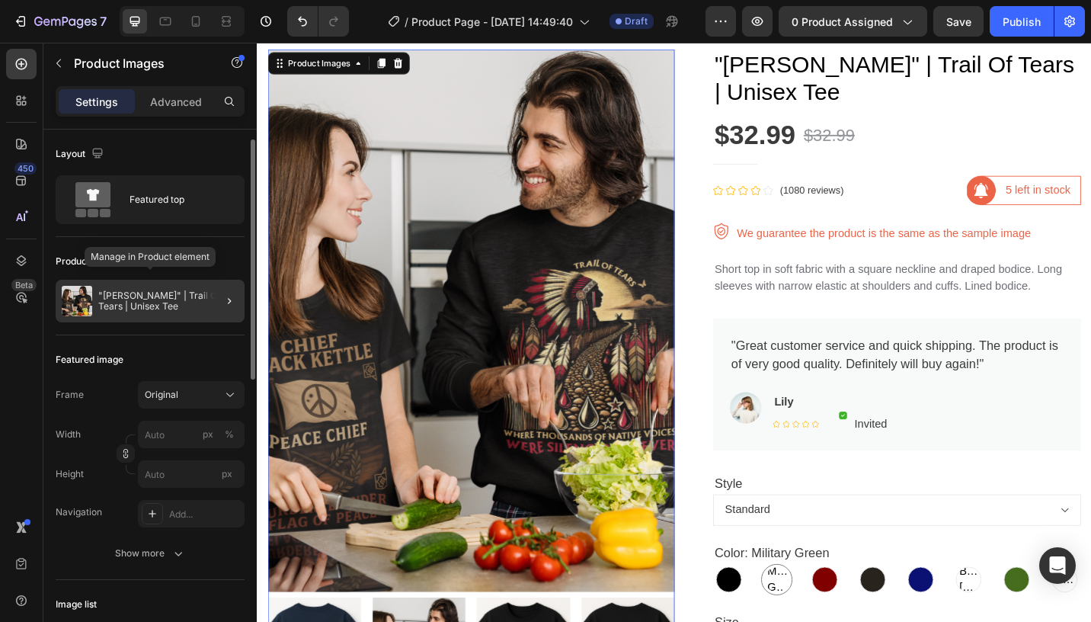
scroll to position [72, 0]
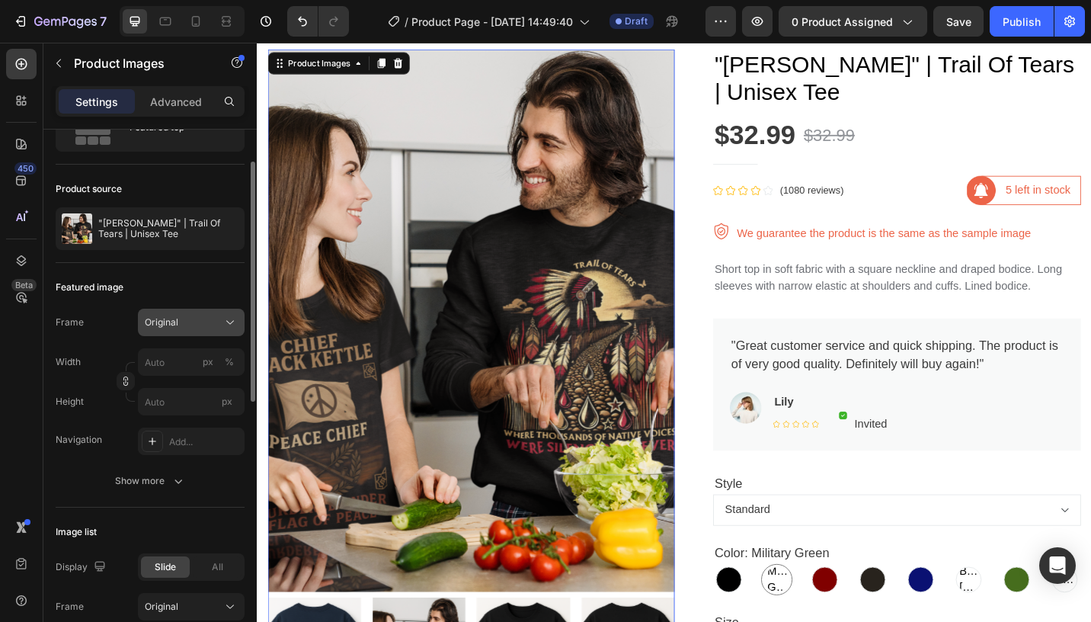
click at [187, 335] on button "Original" at bounding box center [191, 321] width 107 height 27
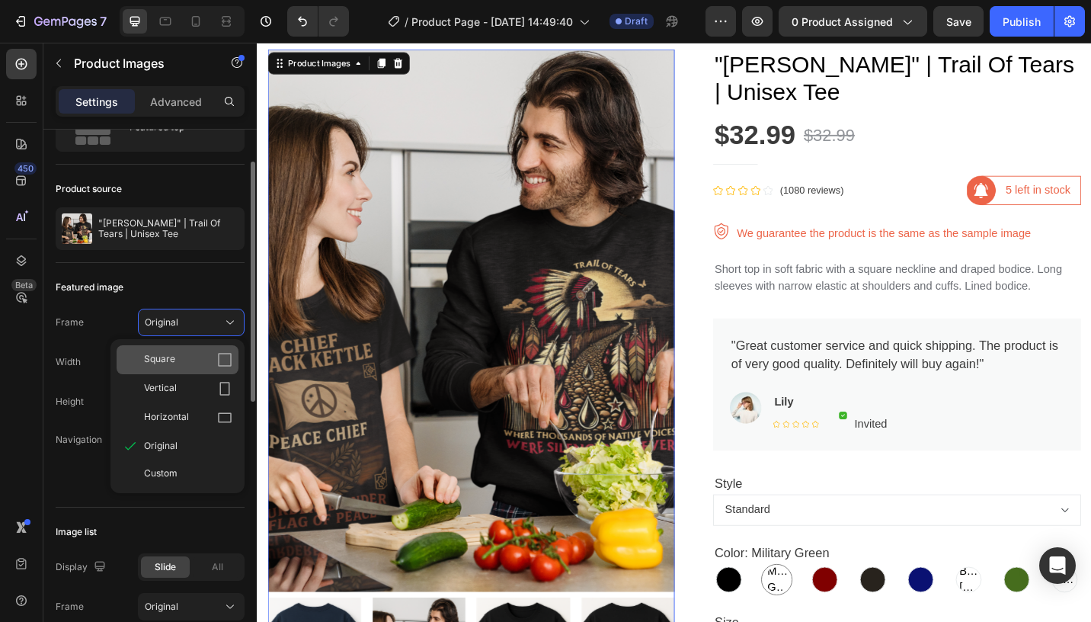
click at [188, 371] on div "Square" at bounding box center [178, 359] width 122 height 29
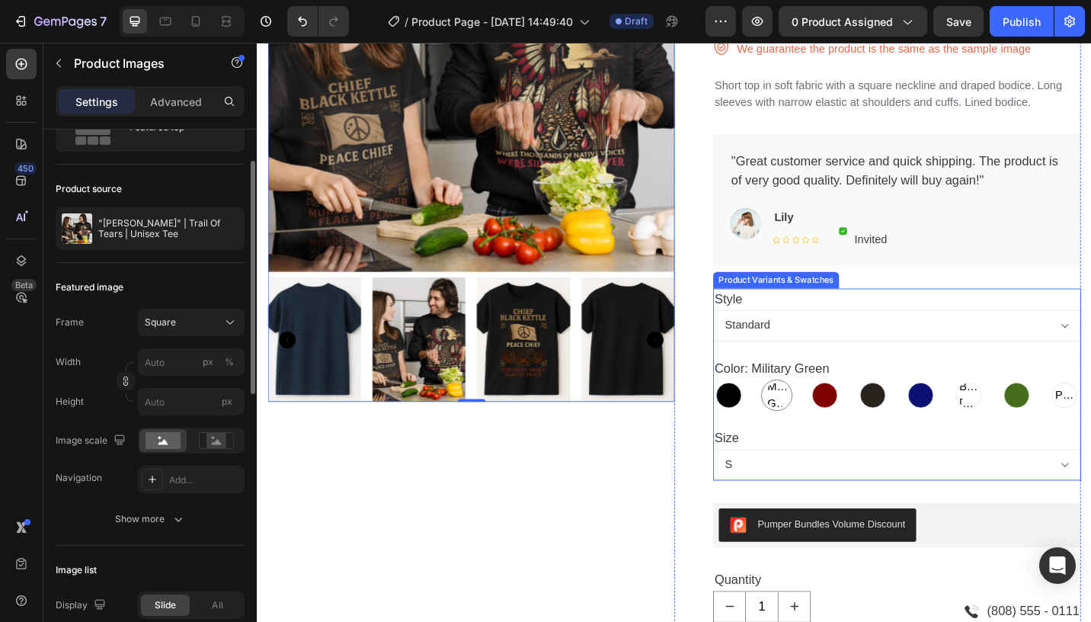
scroll to position [305, 0]
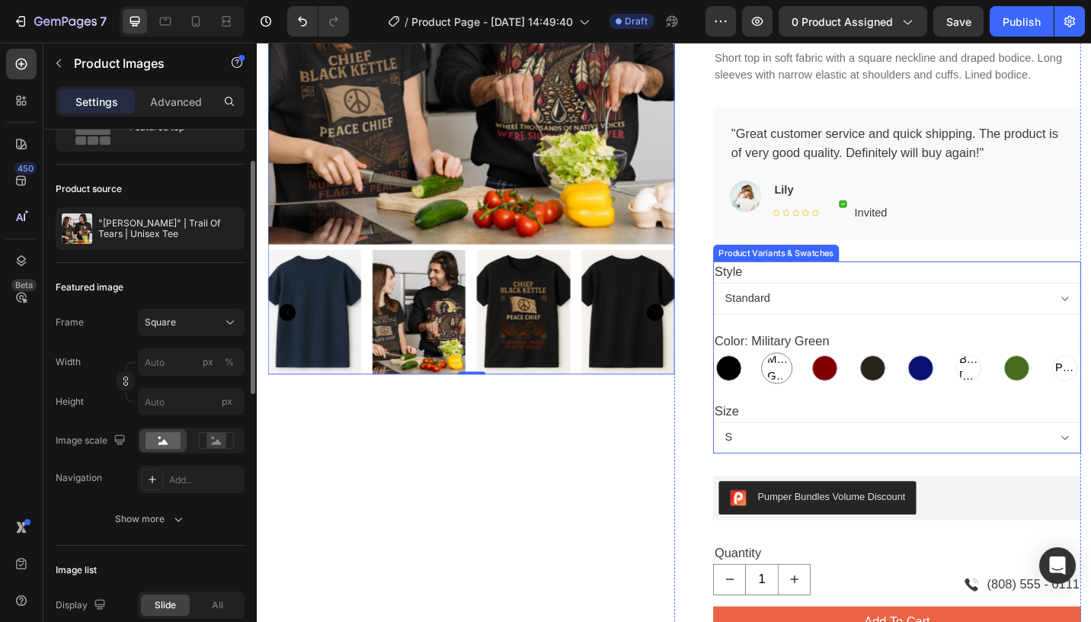
click at [938, 362] on div "Color: Military Green Black Black Military Green Military Green Military Green …" at bounding box center [957, 387] width 403 height 58
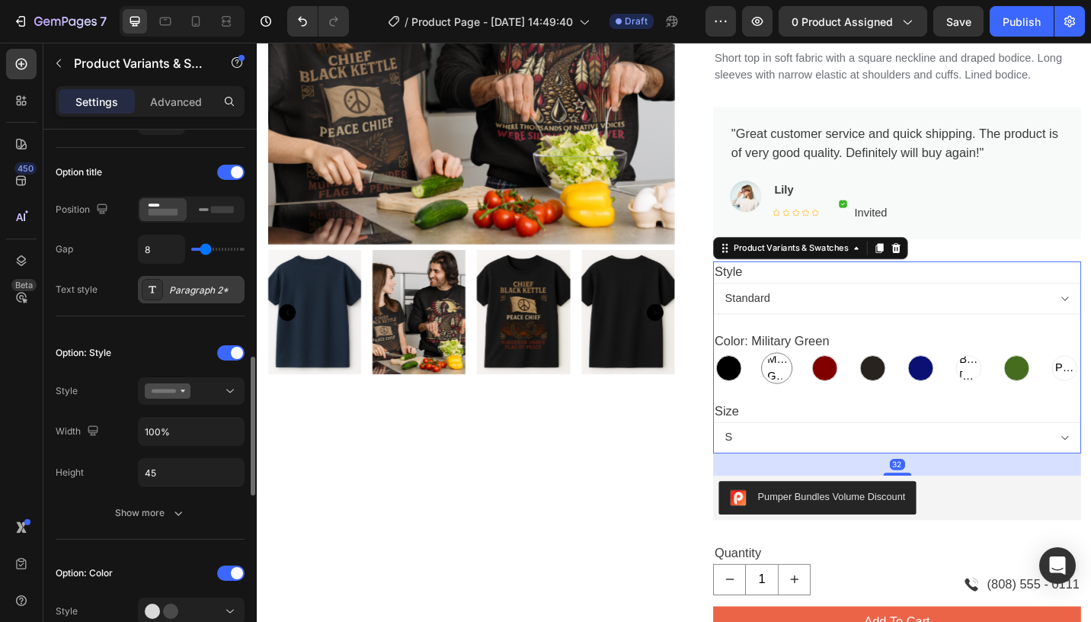
scroll to position [353, 0]
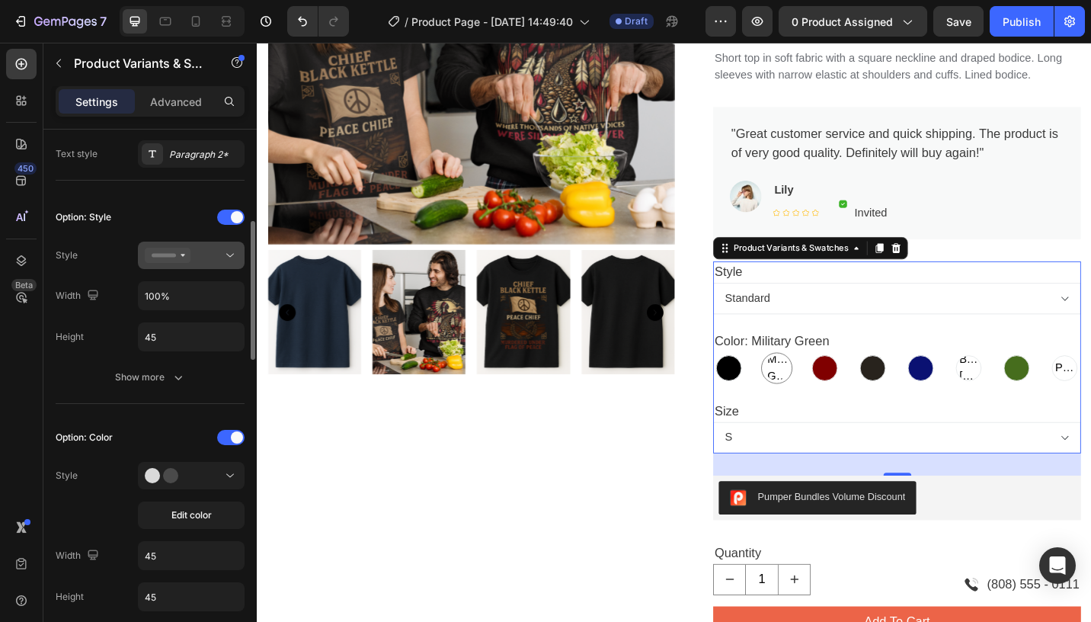
click at [216, 248] on div at bounding box center [191, 255] width 93 height 15
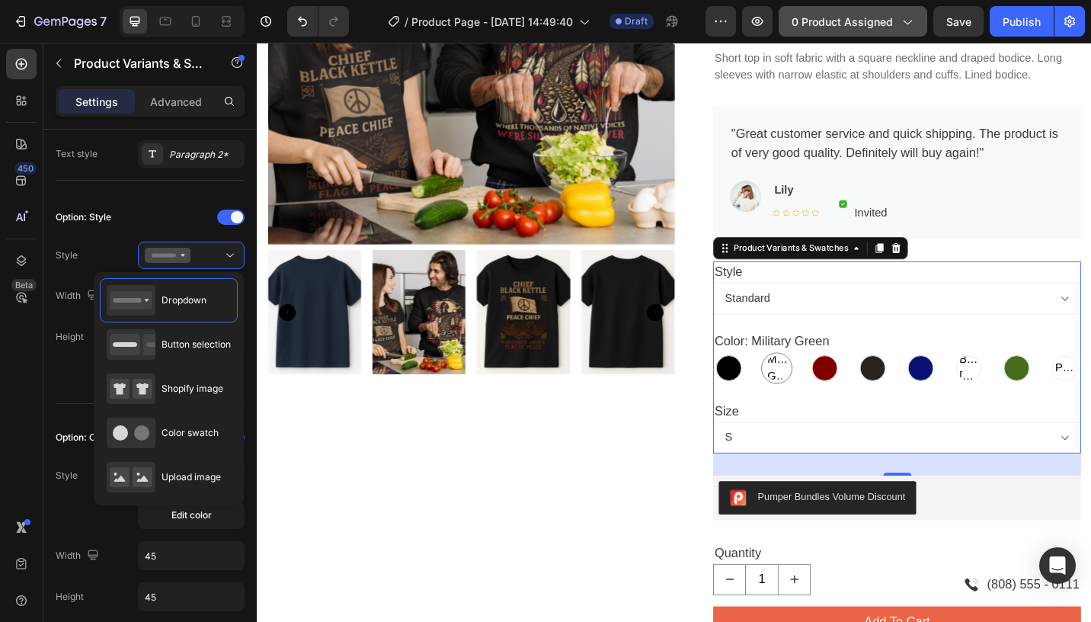
click at [881, 25] on span "0 product assigned" at bounding box center [841, 22] width 101 height 16
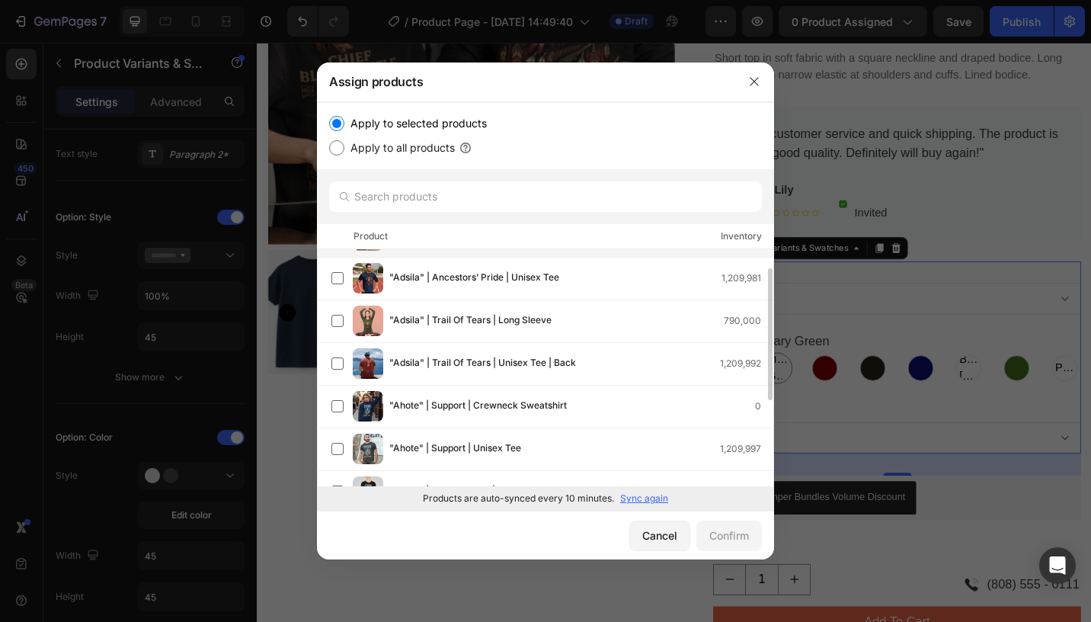
scroll to position [0, 0]
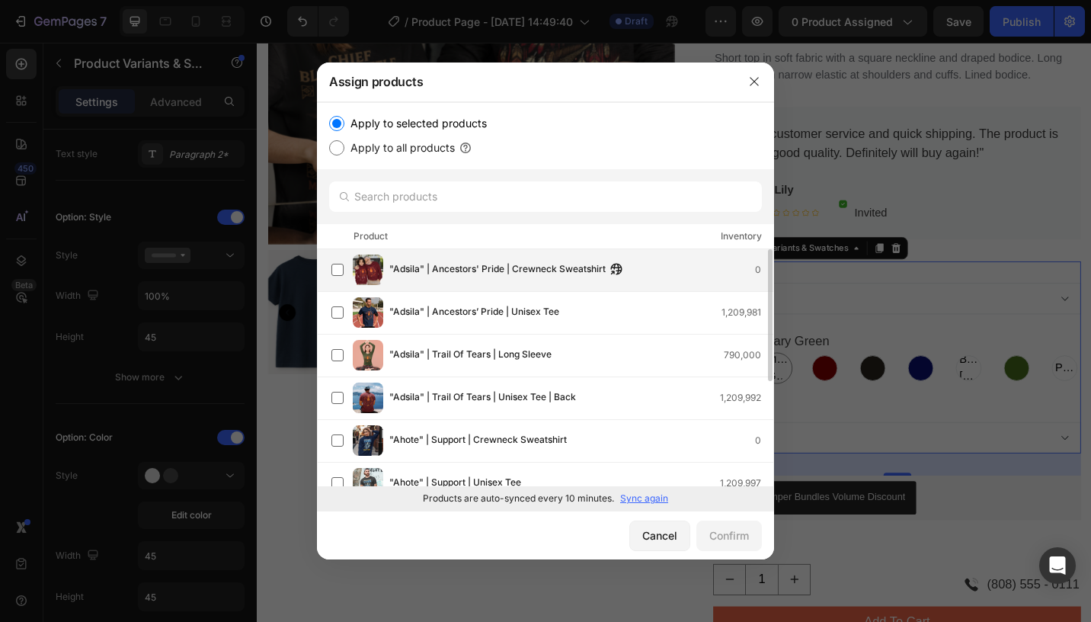
click at [449, 274] on span ""Adsila" | Ancestors' Pride | Crewneck Sweatshirt" at bounding box center [497, 269] width 216 height 17
click at [668, 542] on div "Cancel" at bounding box center [659, 535] width 35 height 16
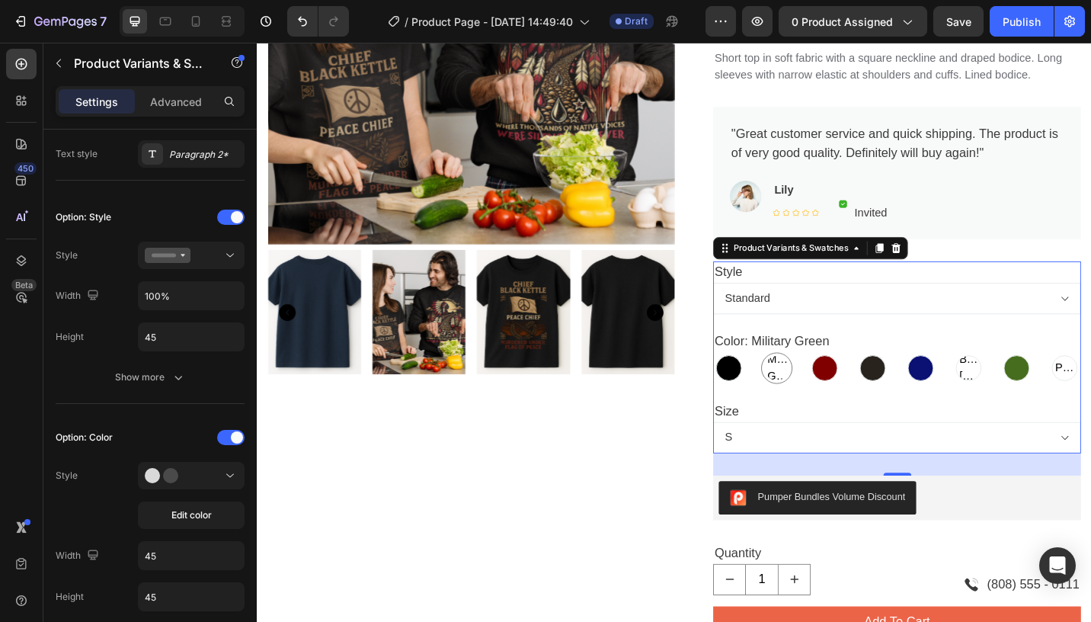
scroll to position [462, 0]
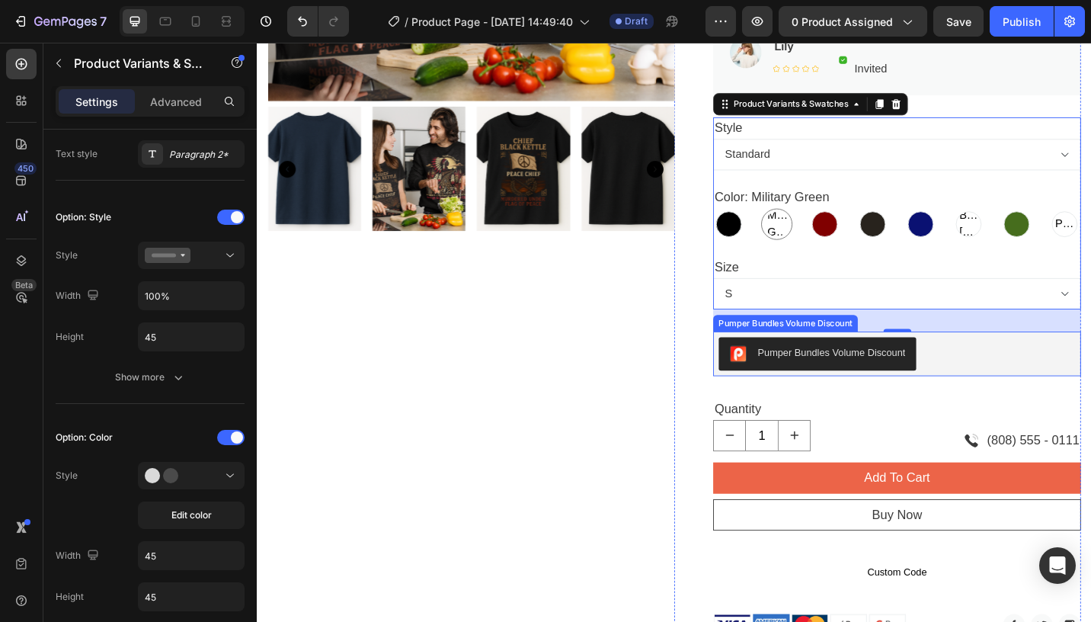
click at [847, 385] on div "Pumper Bundles Volume Discount" at bounding box center [885, 382] width 161 height 16
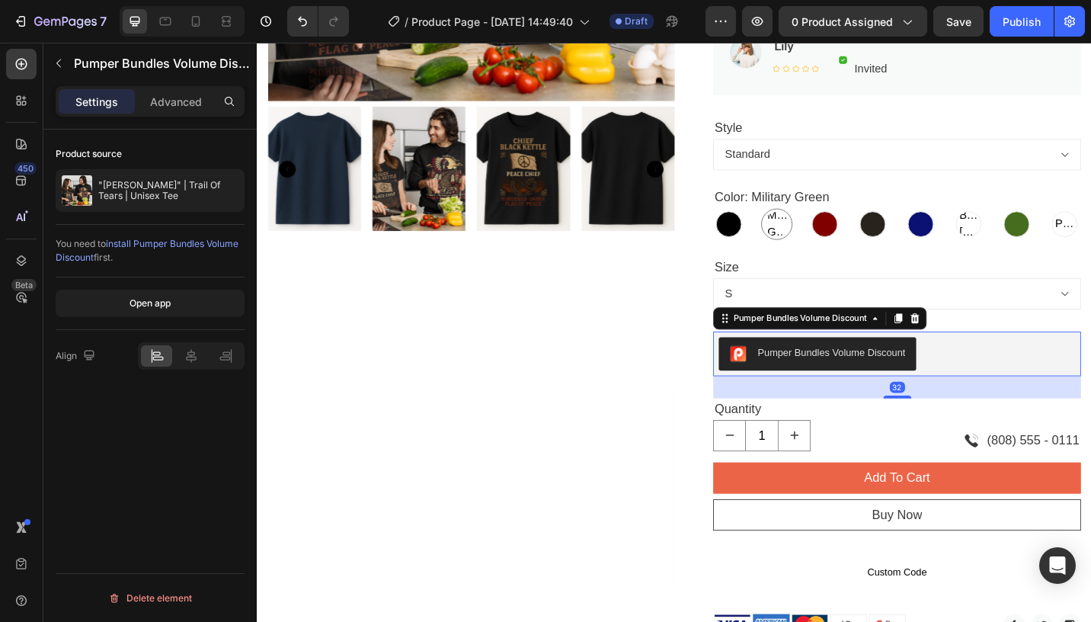
scroll to position [0, 0]
click at [826, 279] on div "Size S M L XL 2XL 3XL 4XL 5XL" at bounding box center [957, 306] width 403 height 58
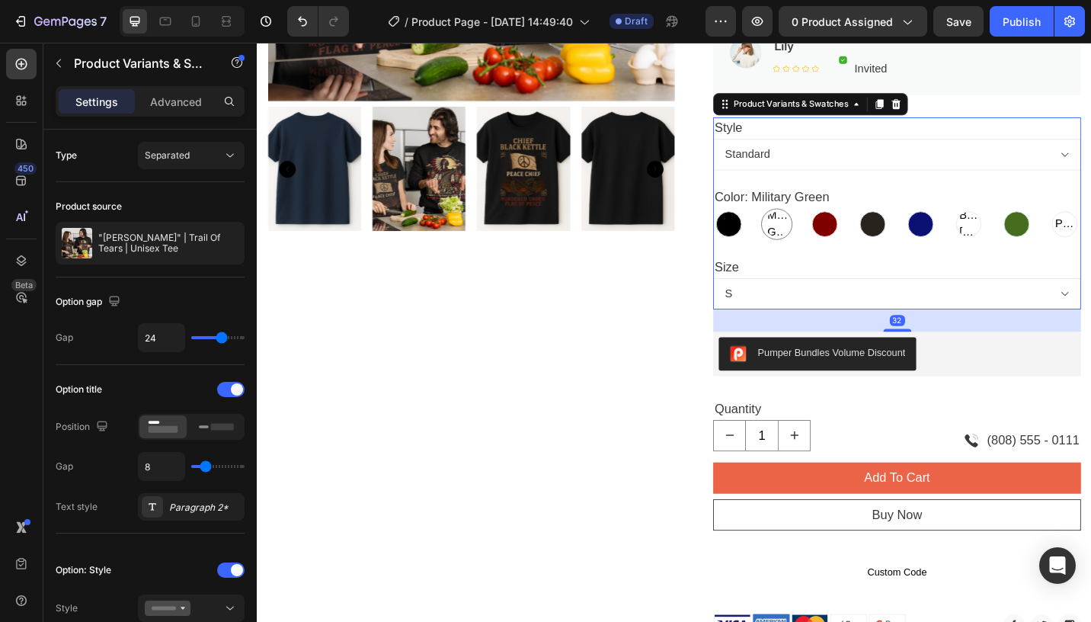
click at [814, 315] on select "S M L XL 2XL 3XL 4XL 5XL" at bounding box center [957, 317] width 403 height 34
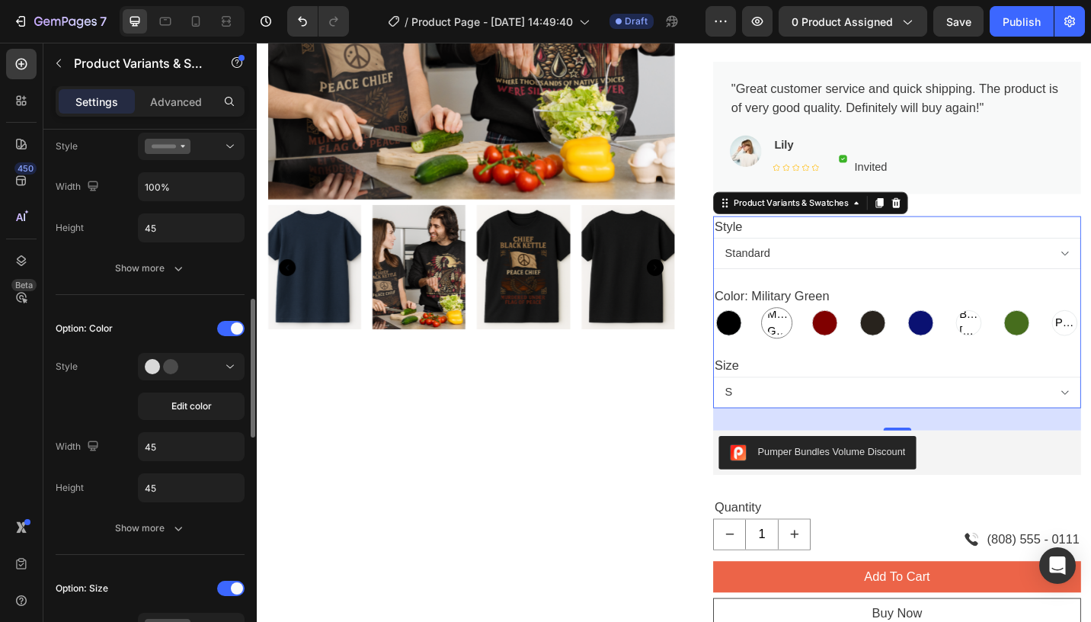
scroll to position [521, 0]
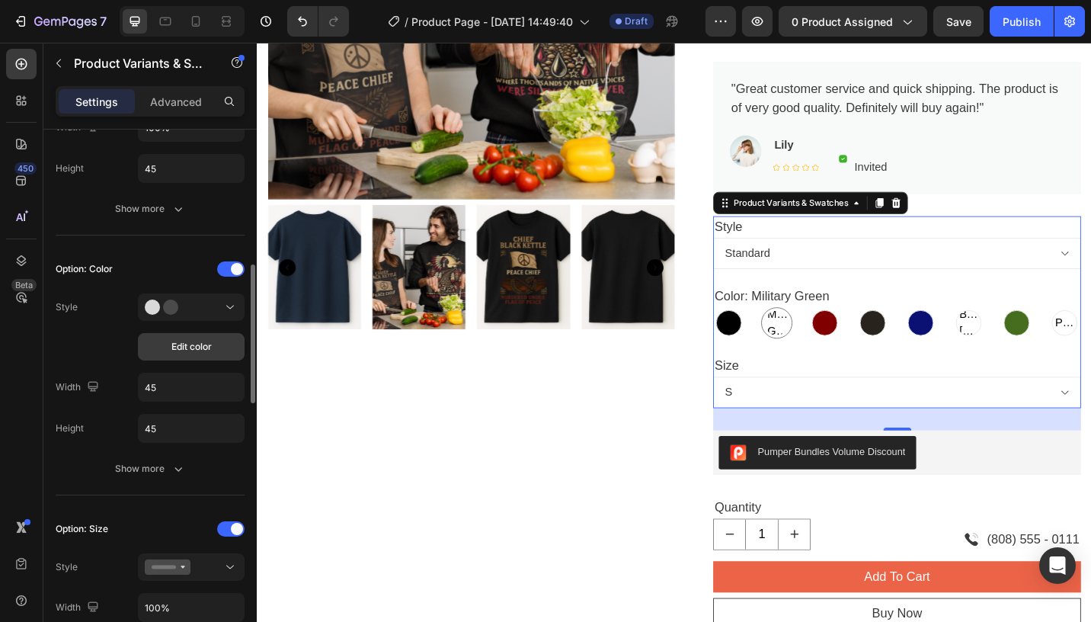
click at [189, 340] on span "Edit color" at bounding box center [191, 347] width 40 height 14
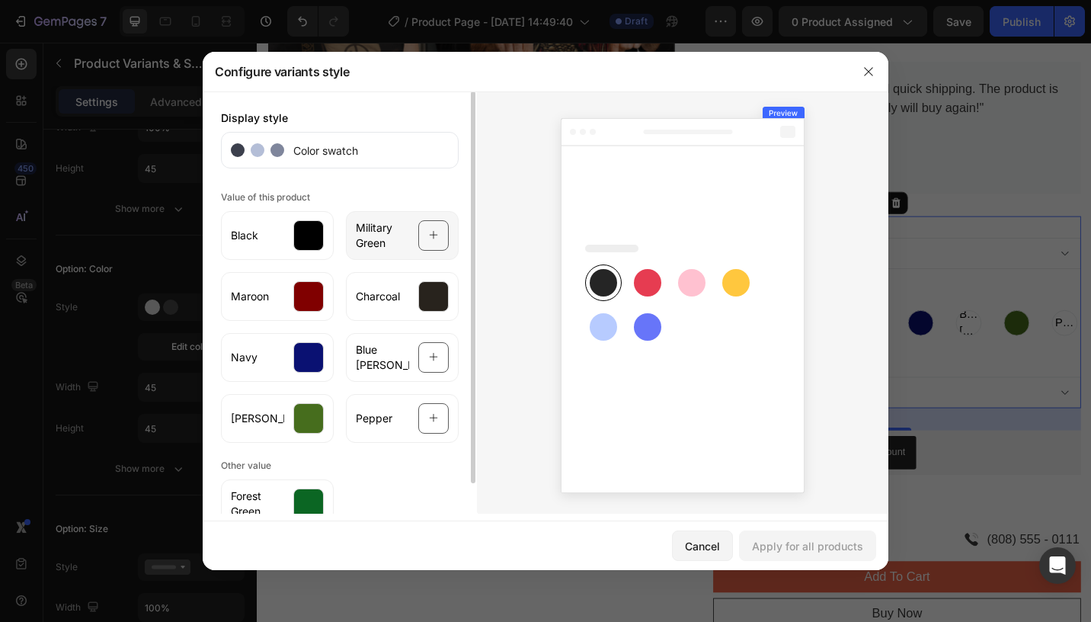
click at [433, 232] on icon at bounding box center [434, 236] width 8 height 8
click at [484, 255] on div at bounding box center [682, 302] width 411 height 422
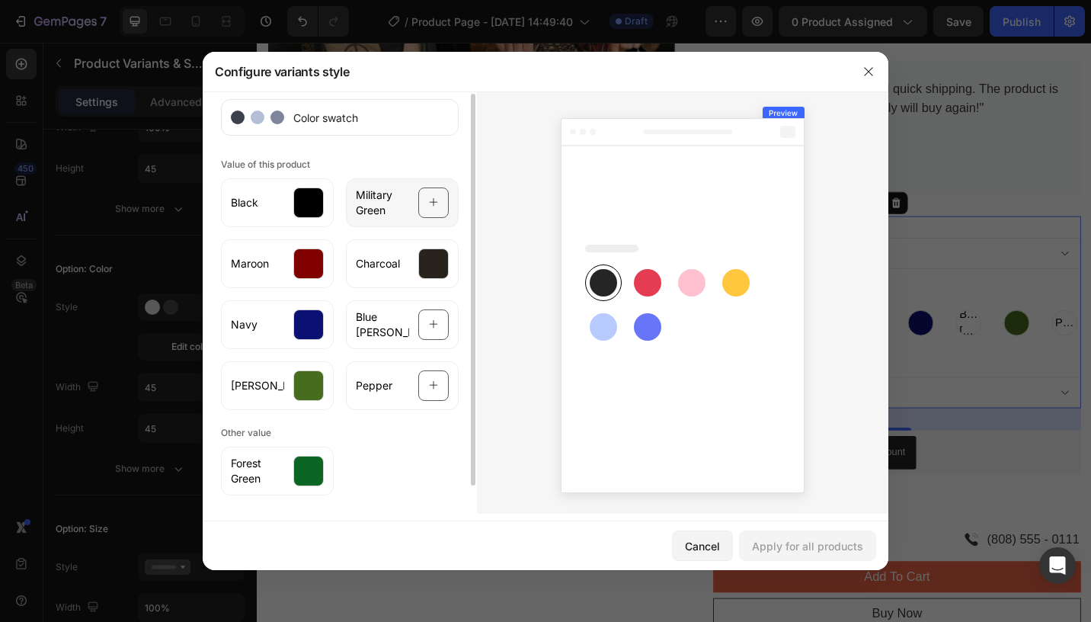
scroll to position [0, 0]
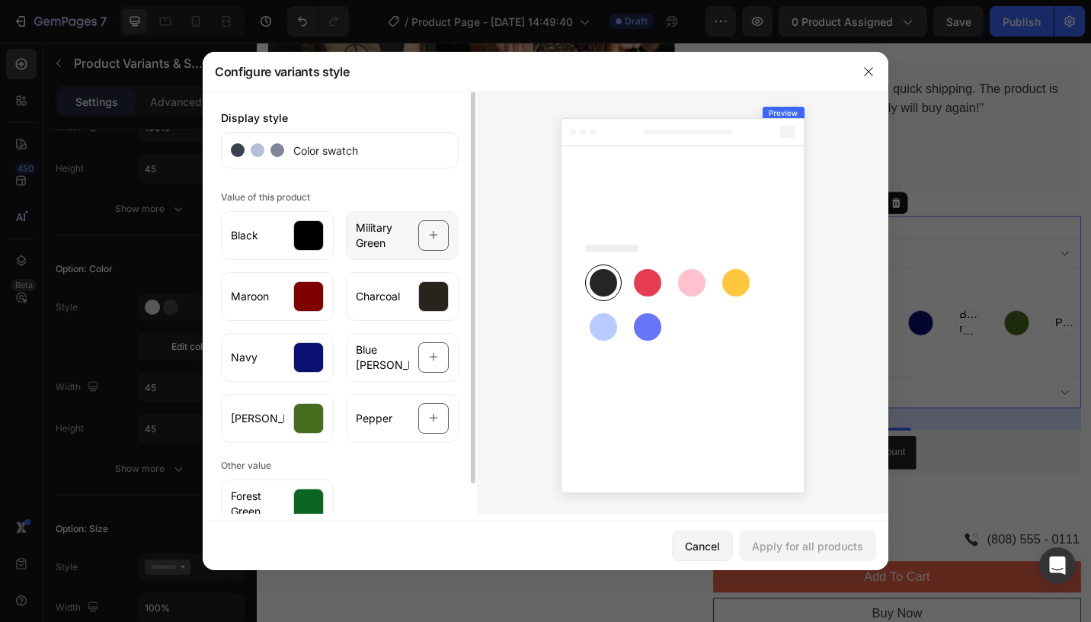
click at [431, 228] on icon at bounding box center [434, 235] width 10 height 29
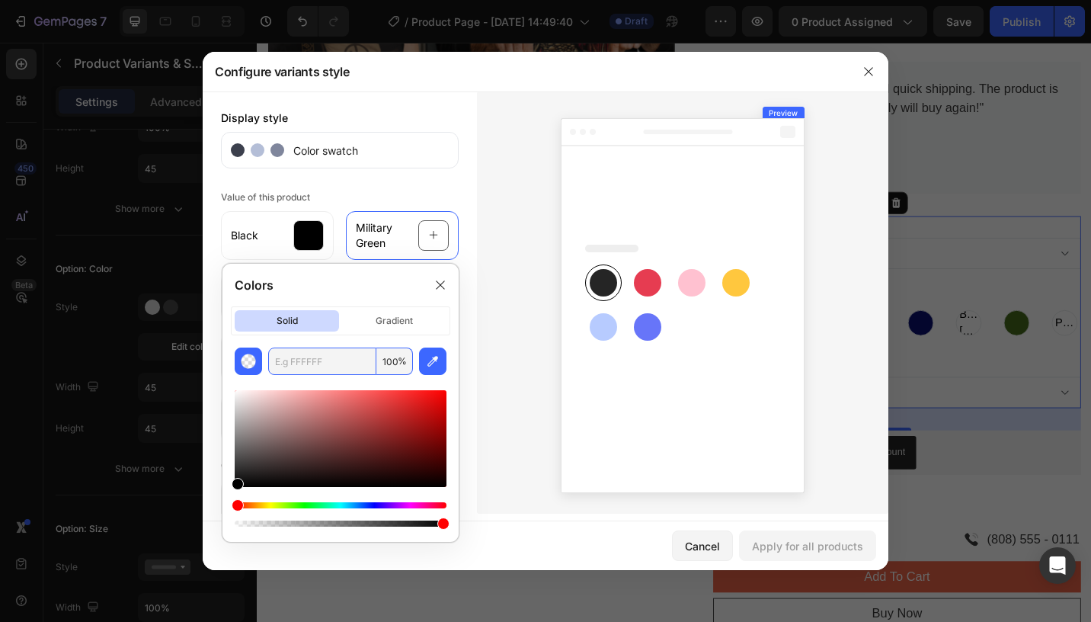
click at [359, 361] on input "text" at bounding box center [322, 360] width 108 height 27
paste input "667c3e"
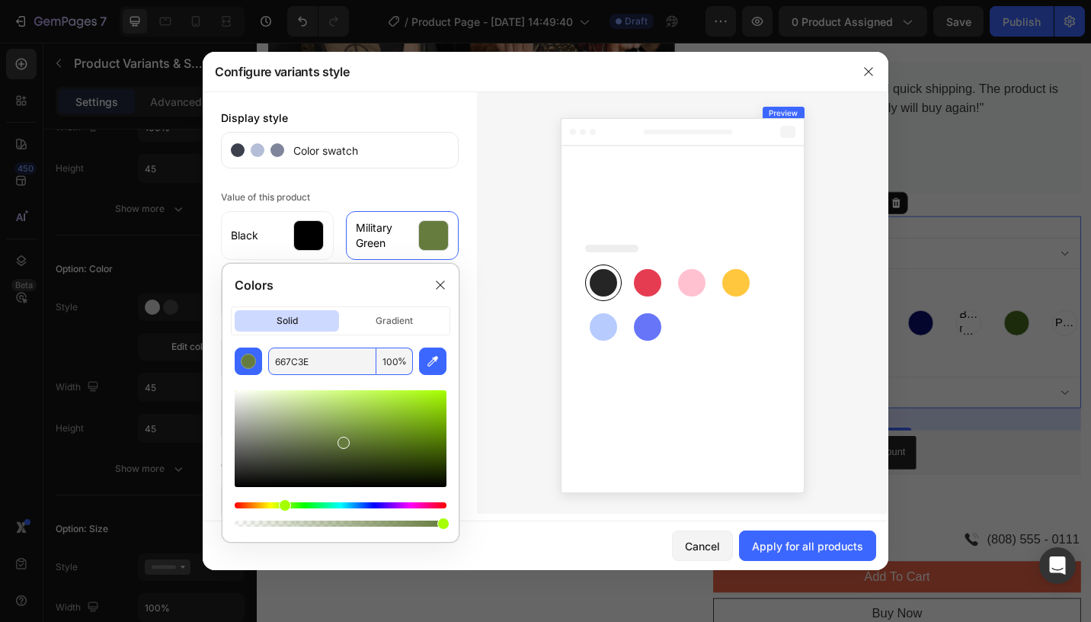
type input "667C3E"
click at [466, 194] on div at bounding box center [470, 302] width 11 height 422
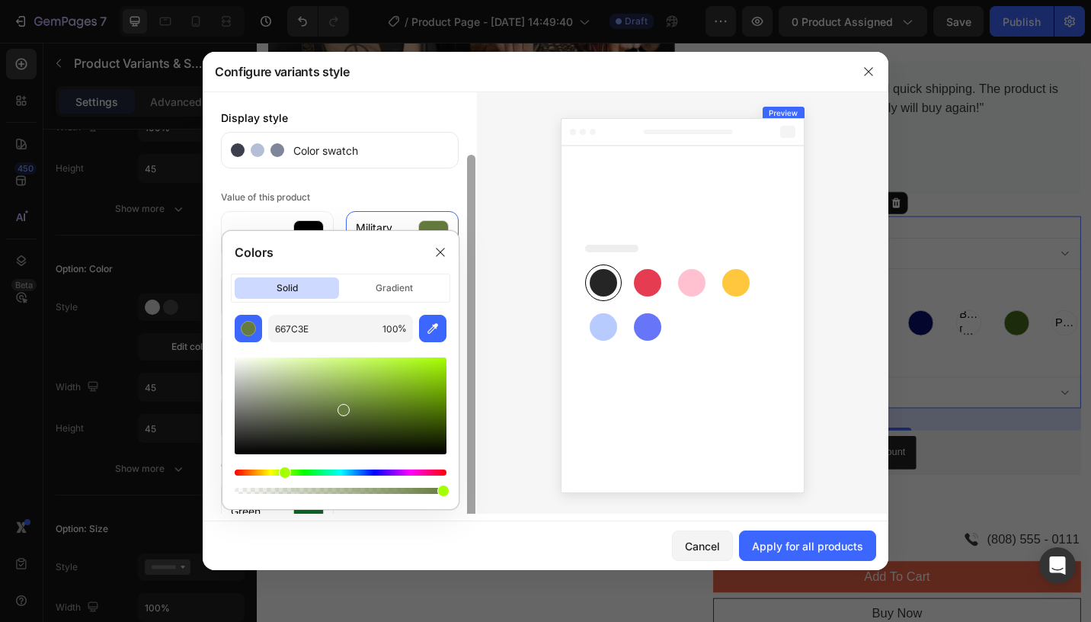
scroll to position [33, 0]
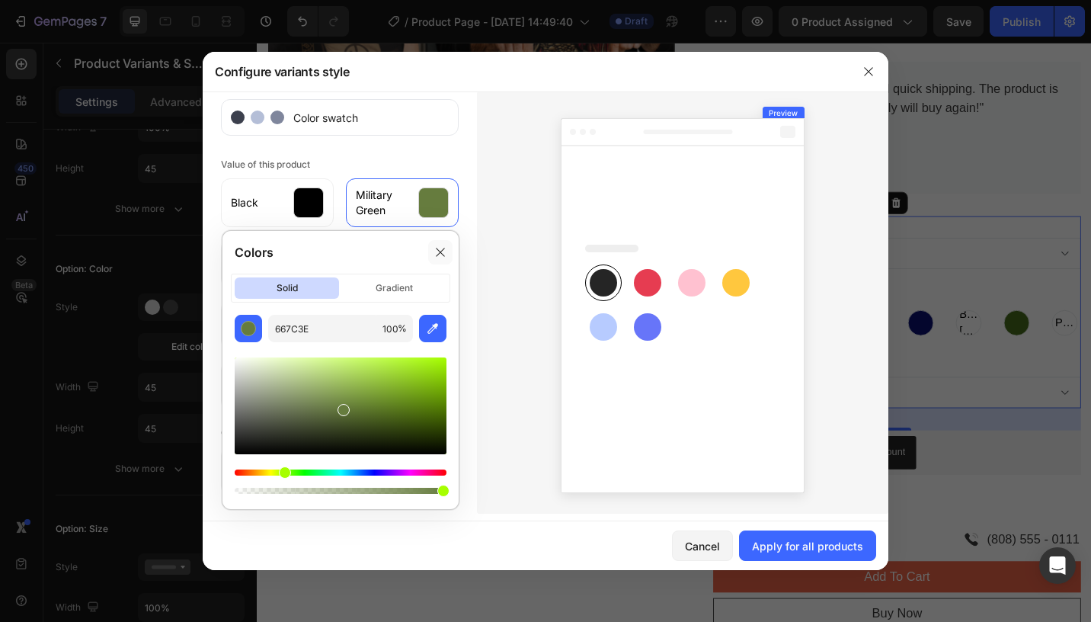
click at [443, 262] on div at bounding box center [440, 252] width 24 height 24
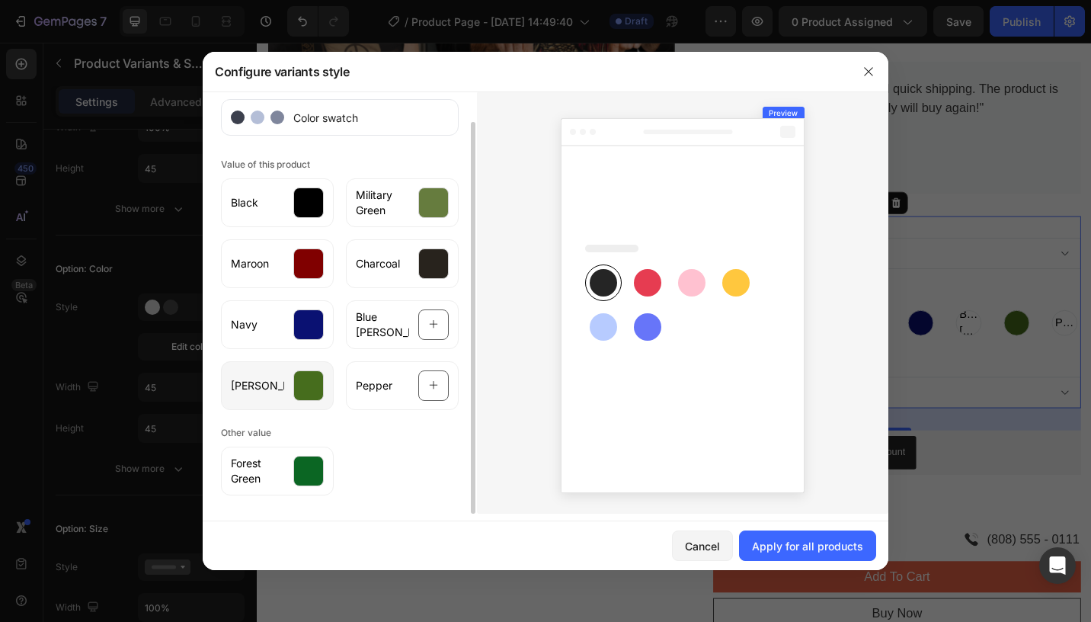
click at [308, 385] on div at bounding box center [308, 385] width 30 height 30
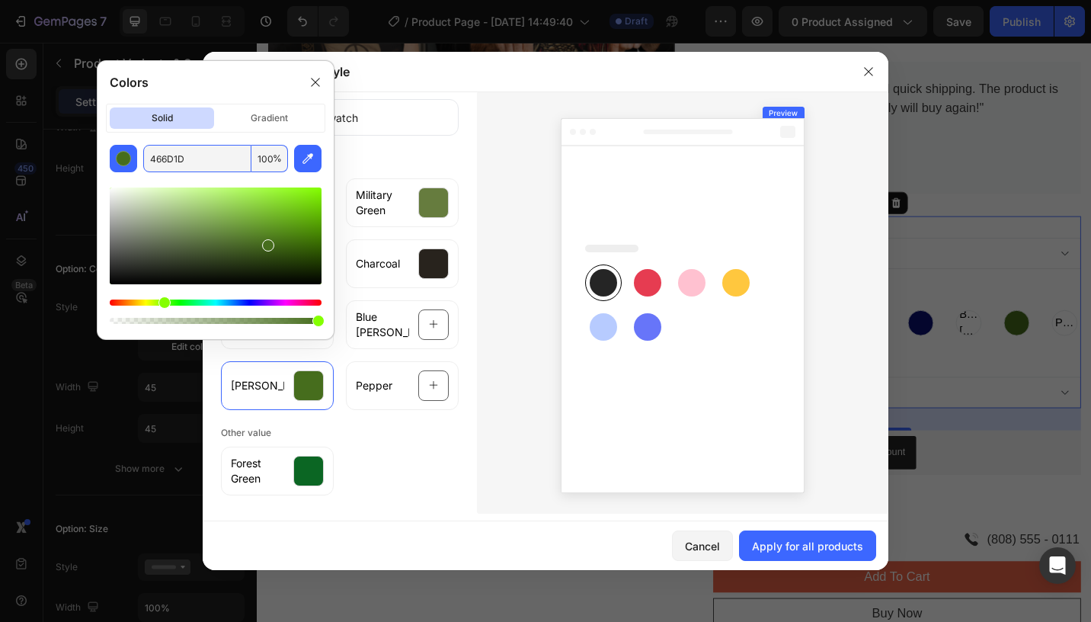
click at [188, 158] on input "466D1D" at bounding box center [197, 158] width 108 height 27
paste input "#8A9A5B"
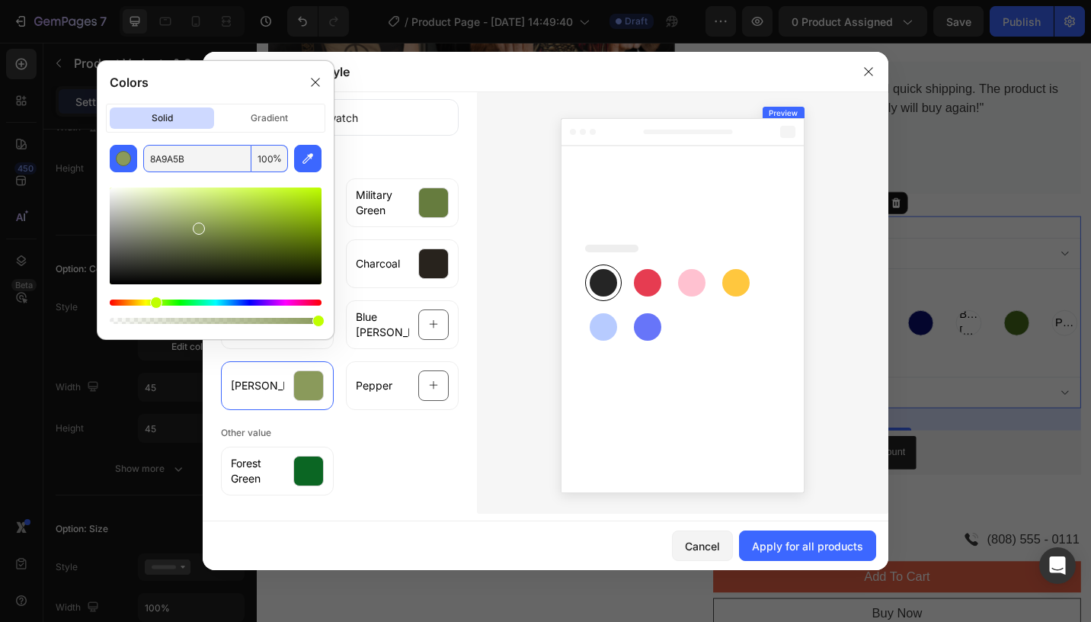
type input "8A9A5B"
click at [424, 490] on div "Forest Green" at bounding box center [340, 476] width 238 height 73
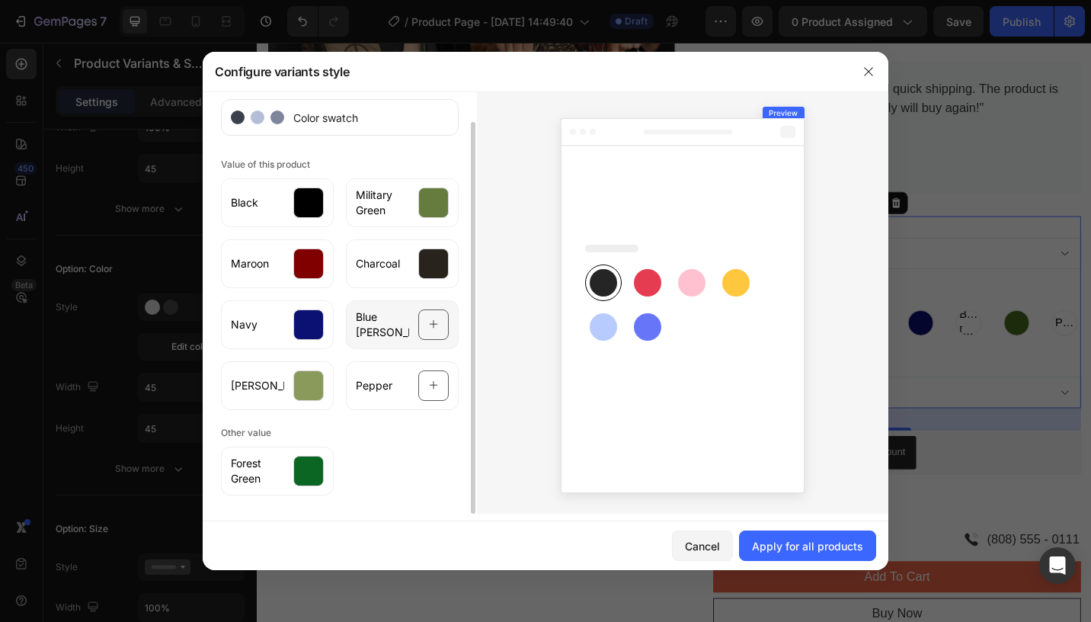
click at [442, 320] on div at bounding box center [433, 324] width 30 height 30
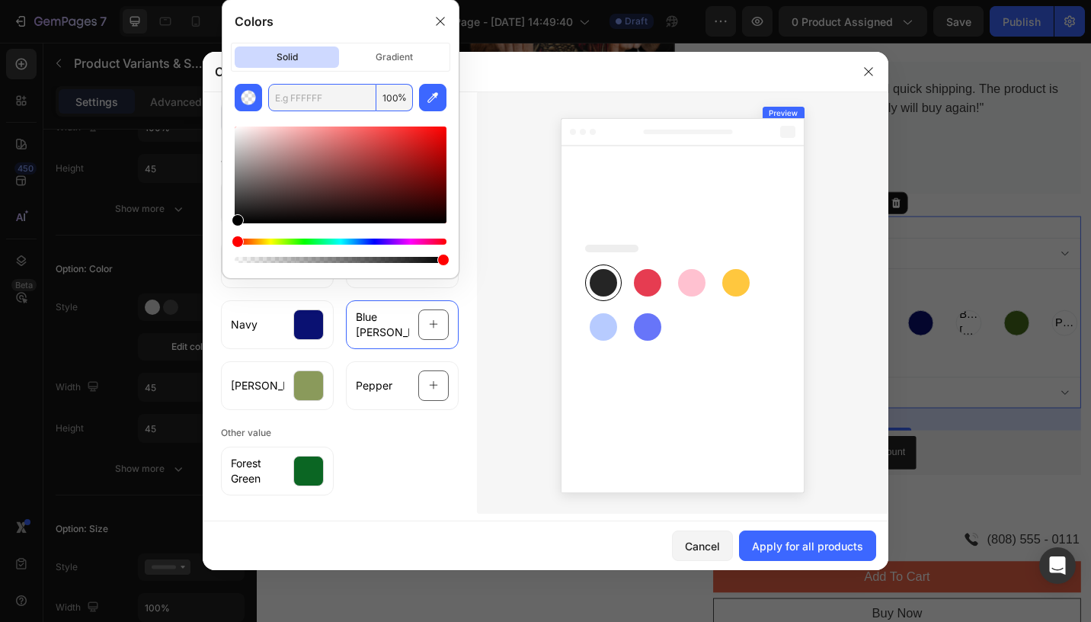
click at [325, 97] on input "text" at bounding box center [322, 97] width 108 height 27
paste input "#647692"
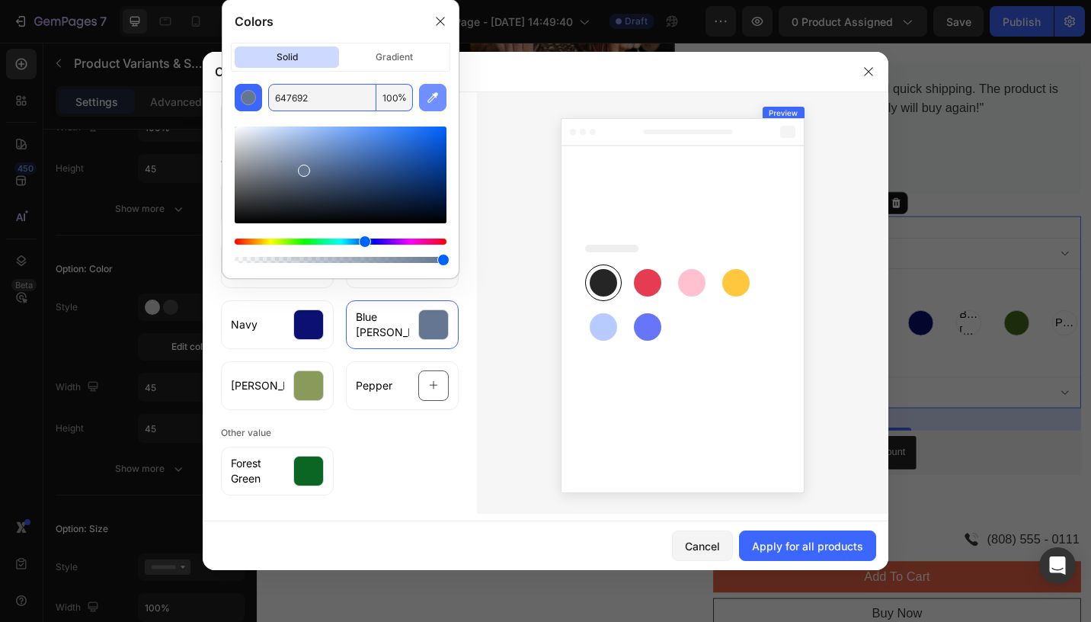
type input "647692"
click at [411, 462] on div "Forest Green" at bounding box center [340, 476] width 238 height 73
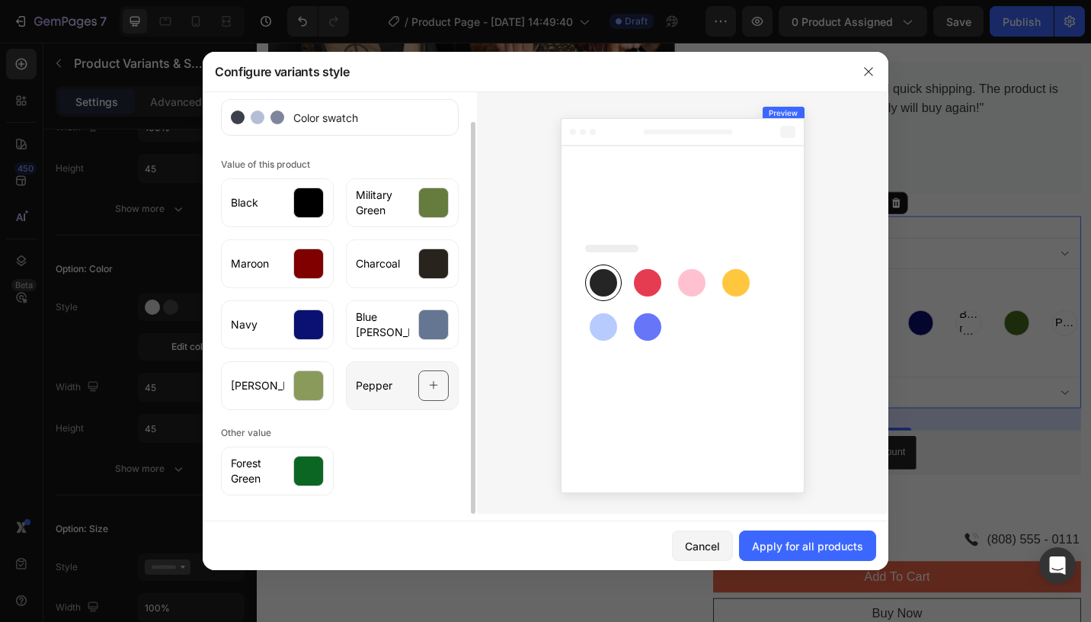
click at [432, 374] on icon at bounding box center [434, 385] width 10 height 29
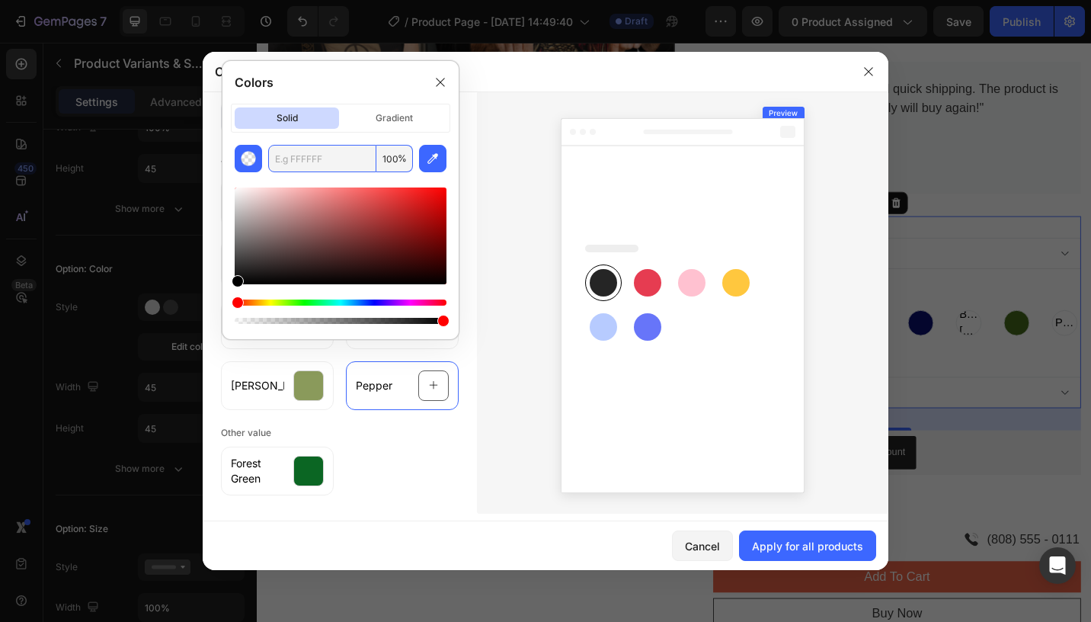
click at [333, 161] on input "text" at bounding box center [322, 158] width 108 height 27
paste input "#5F605B"
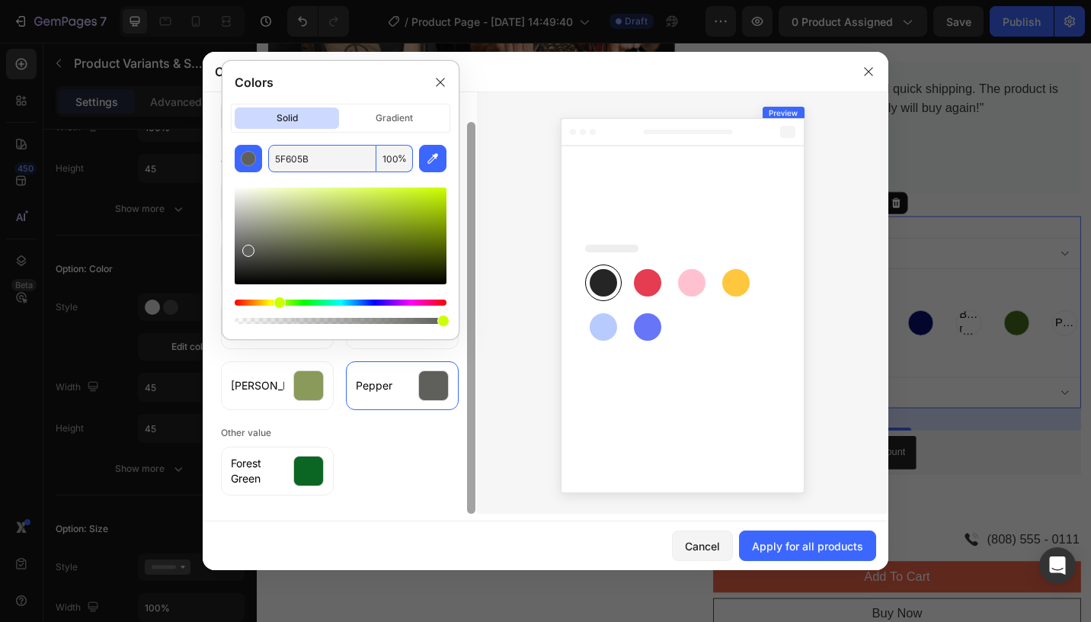
type input "5F605B"
click at [385, 523] on div "Cancel Apply for all products" at bounding box center [546, 545] width 686 height 49
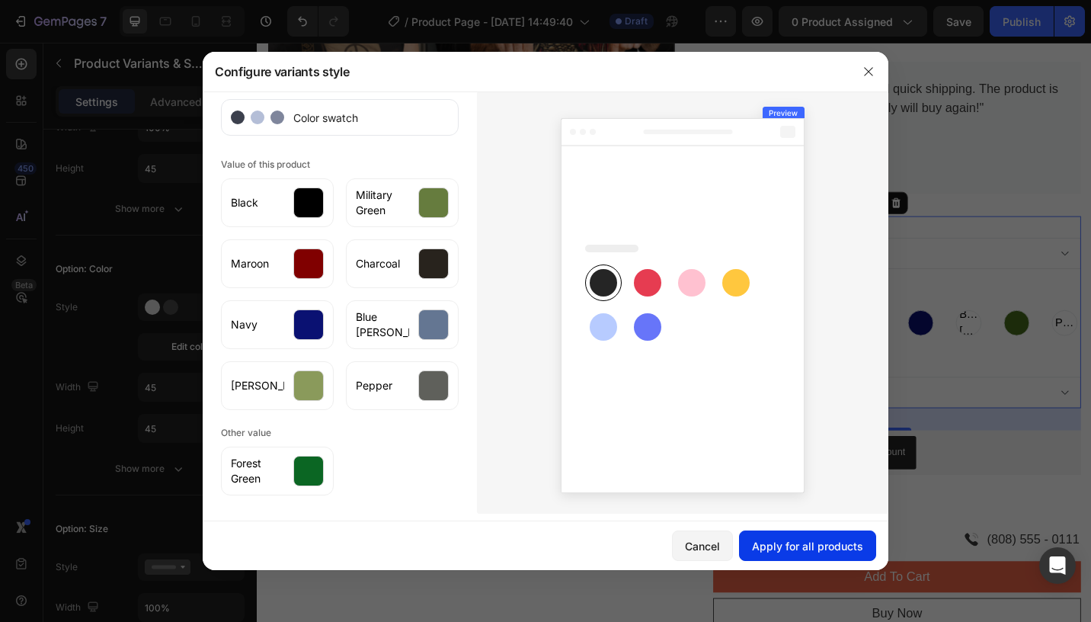
click at [792, 554] on button "Apply for all products" at bounding box center [807, 545] width 137 height 30
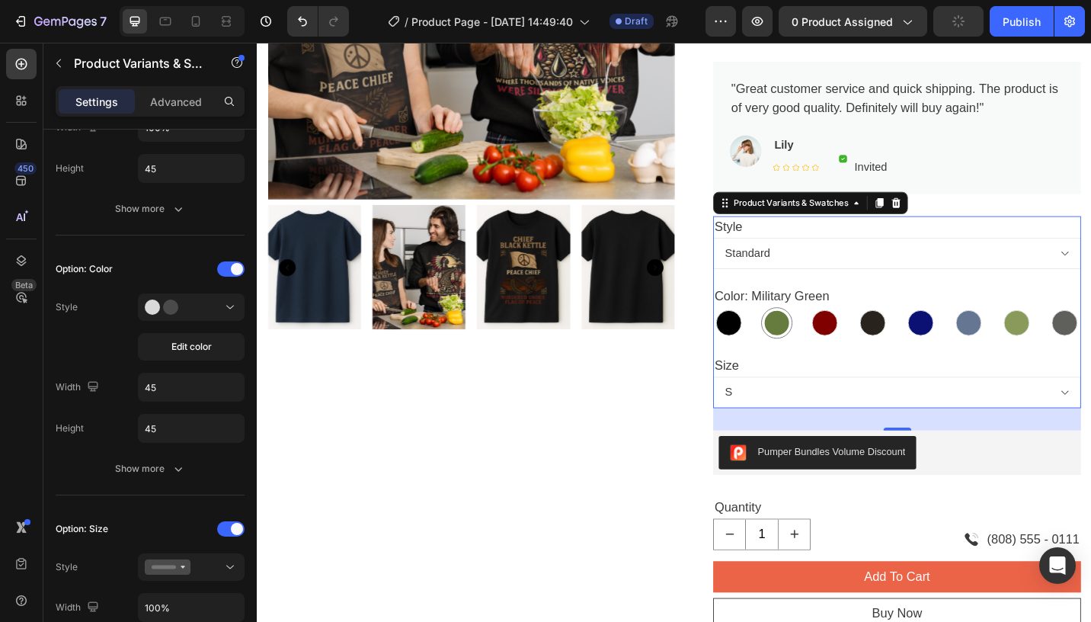
click at [840, 420] on select "S M L XL 2XL 3XL 4XL 5XL" at bounding box center [957, 425] width 403 height 34
click at [847, 277] on select "Standard Comfort" at bounding box center [957, 273] width 403 height 34
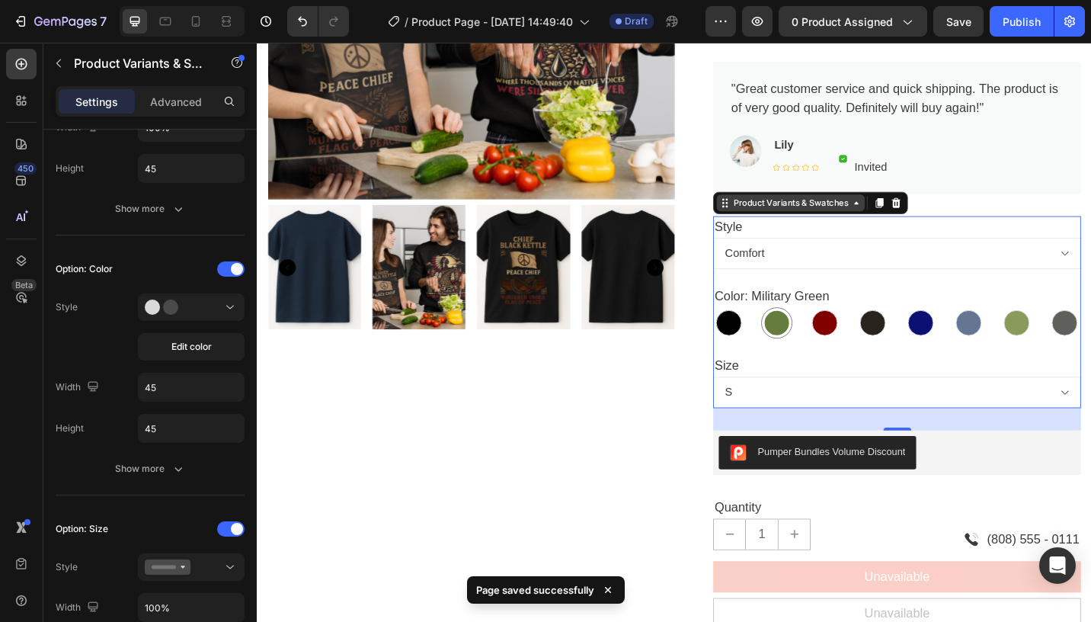
click at [877, 218] on div "Product Variants & Swatches" at bounding box center [841, 218] width 132 height 14
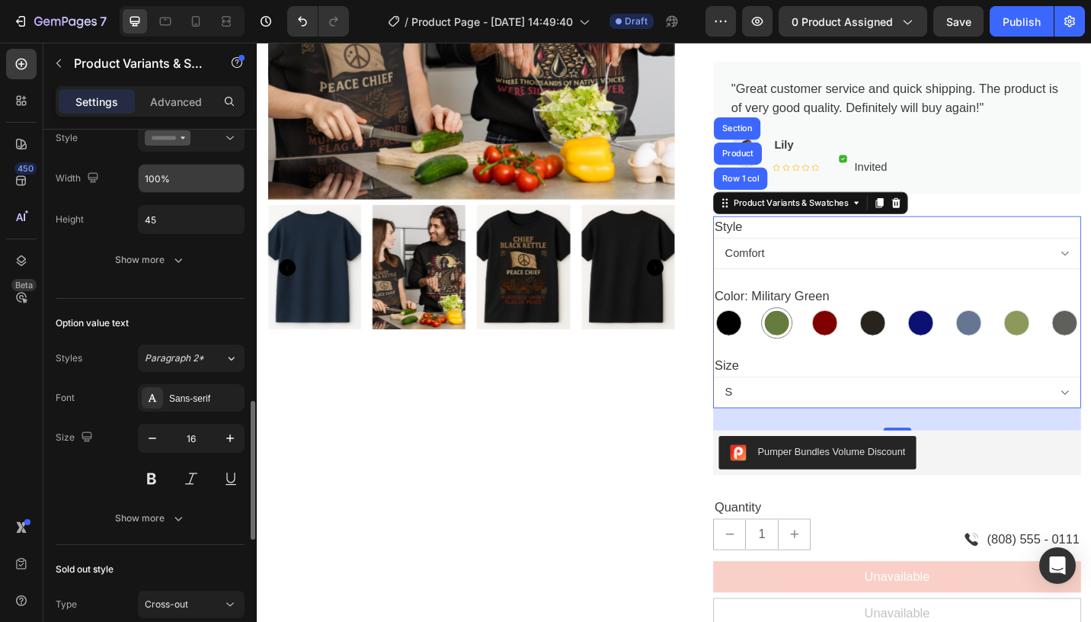
scroll to position [974, 0]
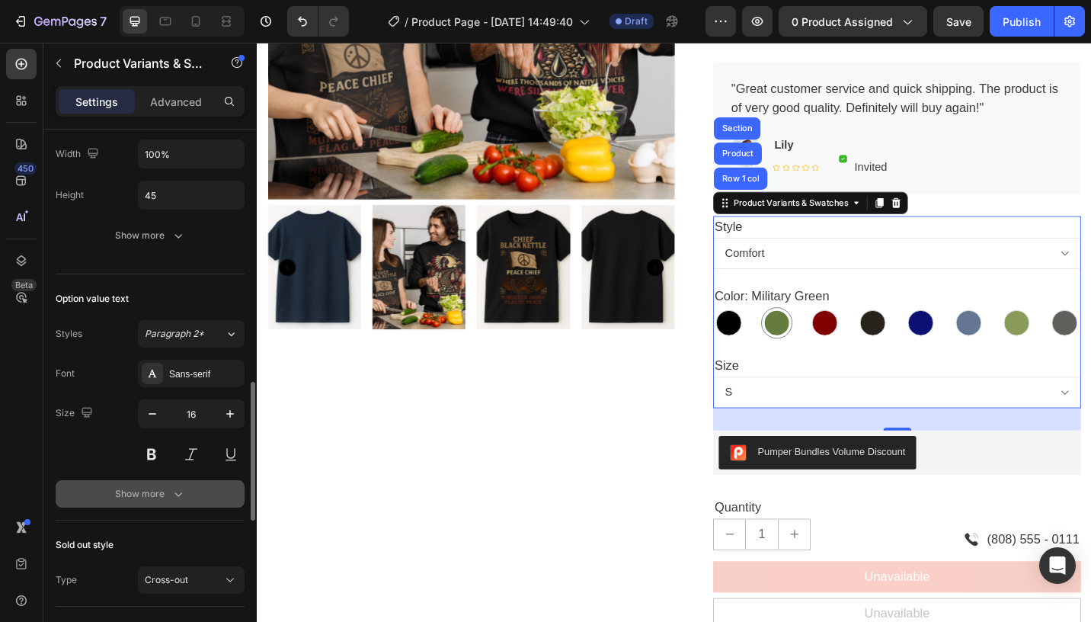
click at [141, 491] on div "Show more" at bounding box center [150, 493] width 71 height 15
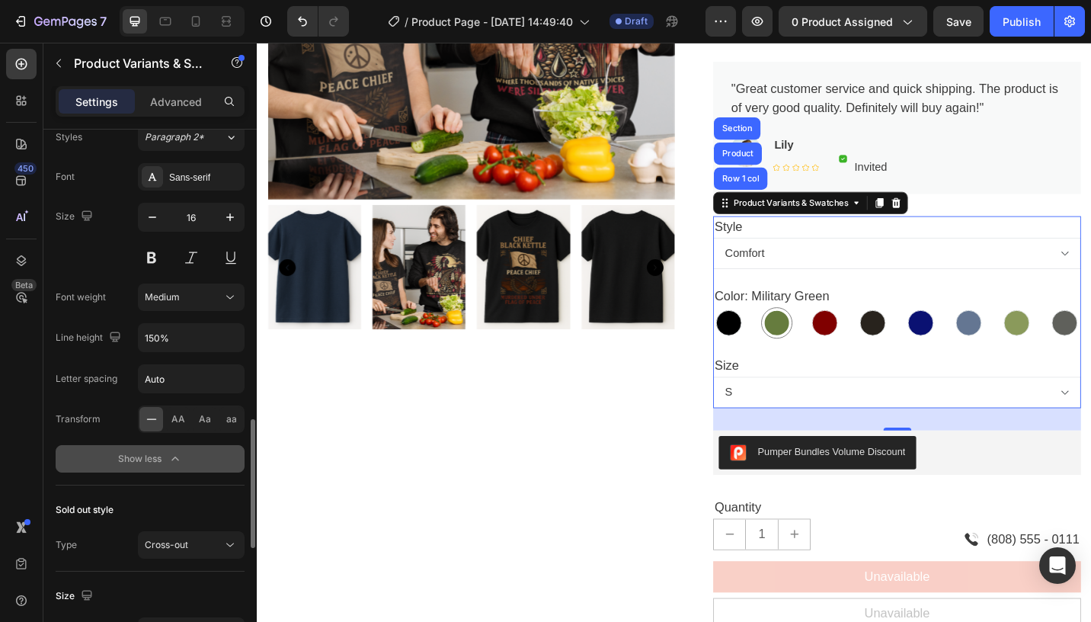
scroll to position [1181, 0]
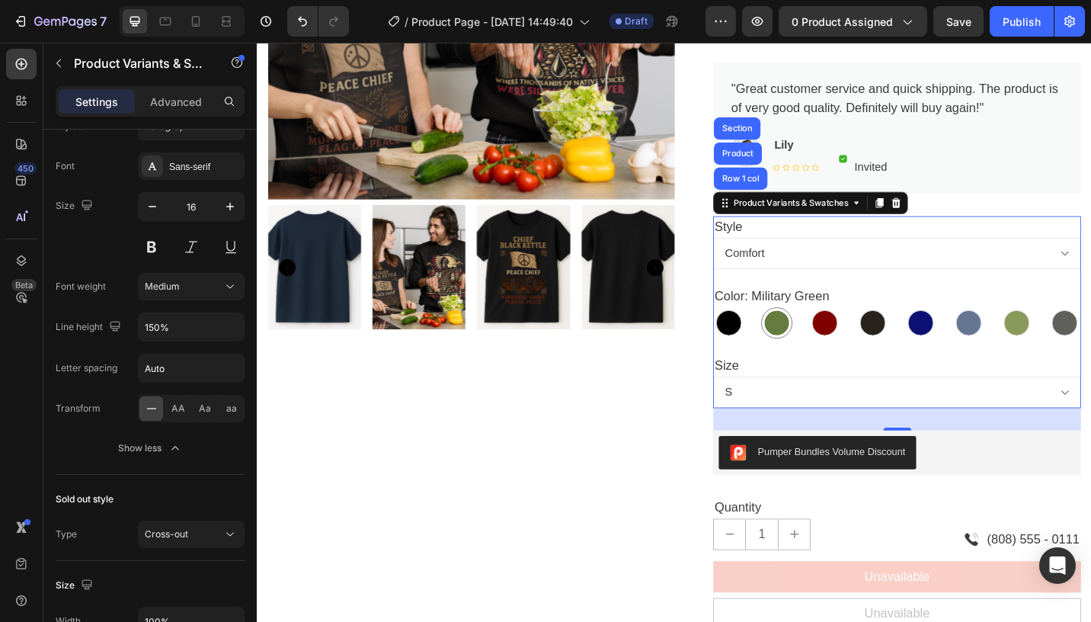
click at [827, 274] on select "Standard Comfort" at bounding box center [957, 273] width 403 height 34
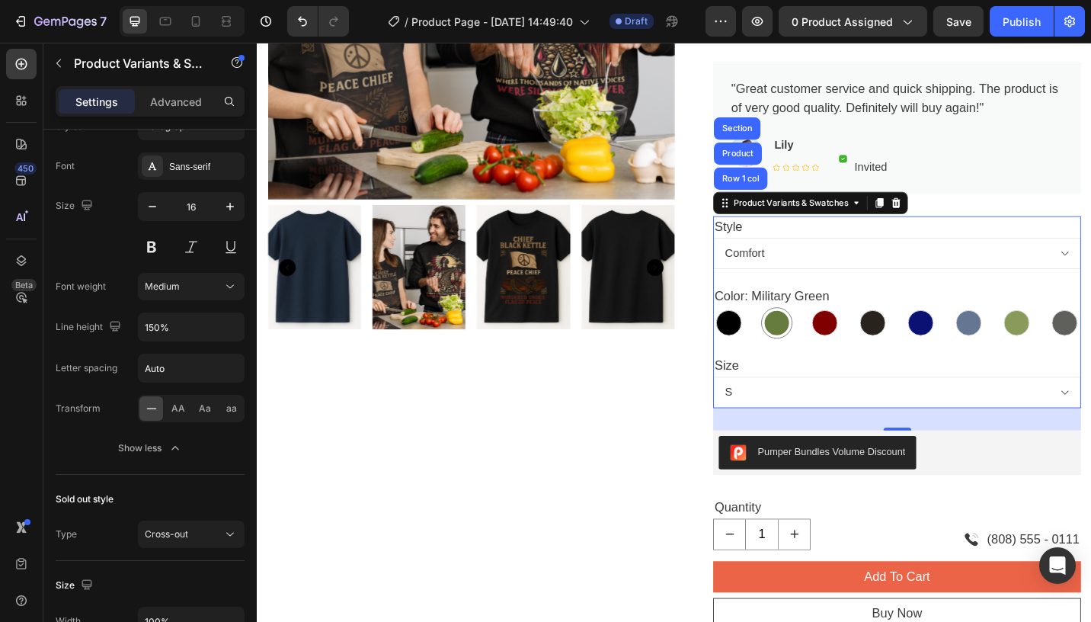
select select "Standard"
click at [1027, 22] on div "Publish" at bounding box center [1021, 22] width 38 height 16
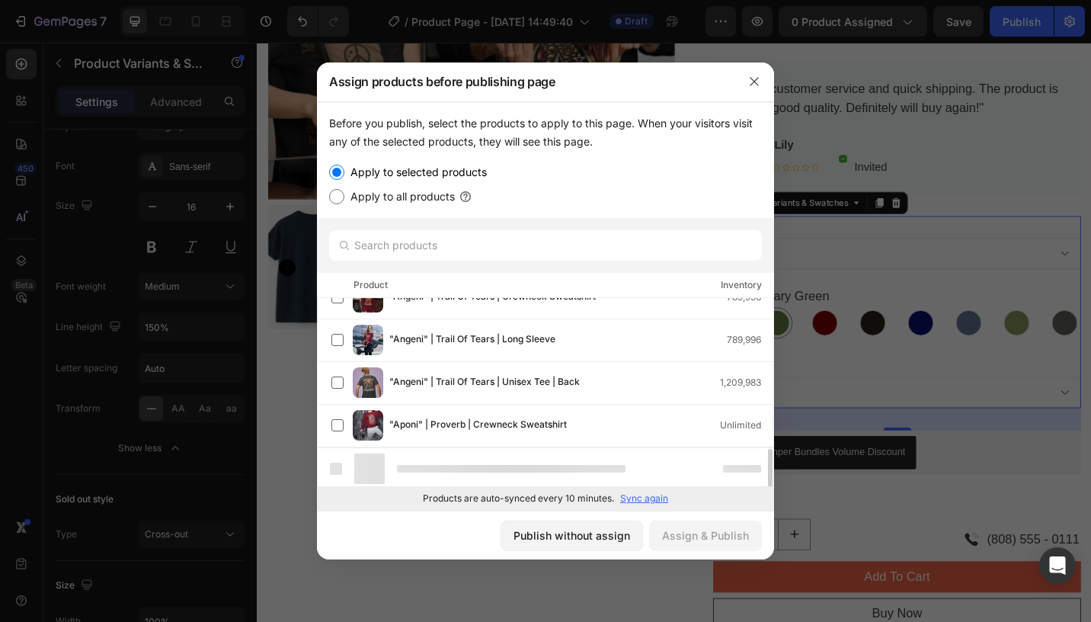
scroll to position [661, 0]
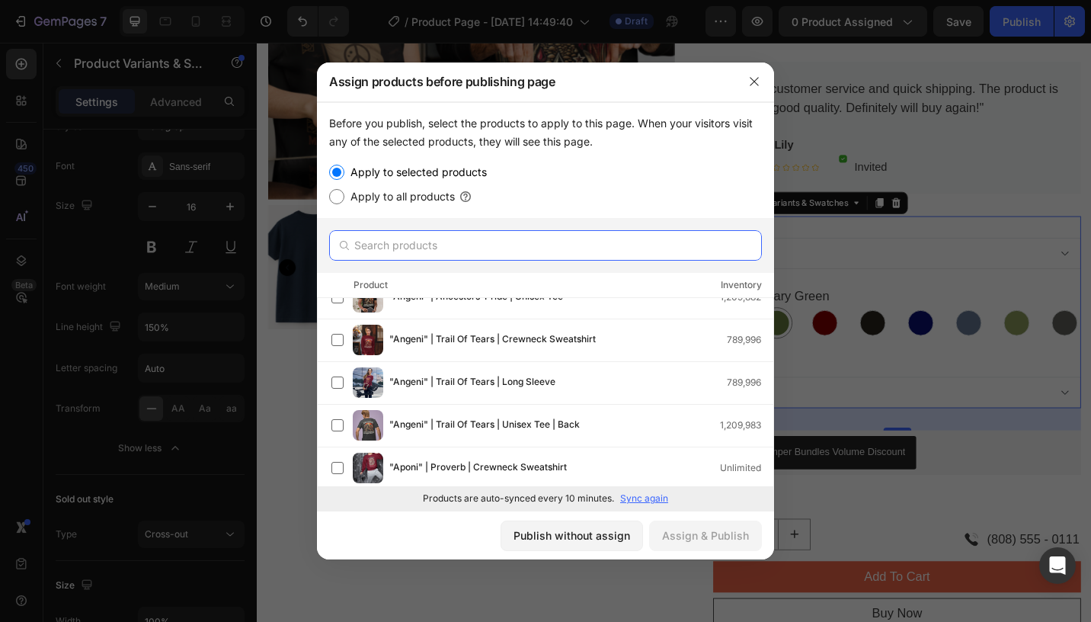
click at [513, 239] on input "text" at bounding box center [545, 245] width 433 height 30
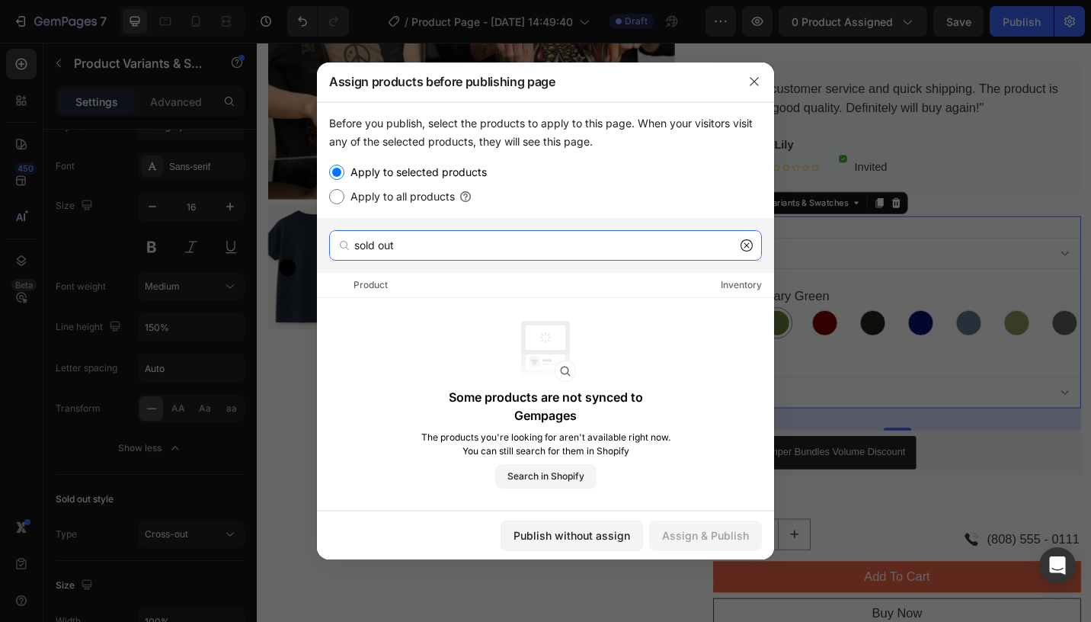
type input "sold out"
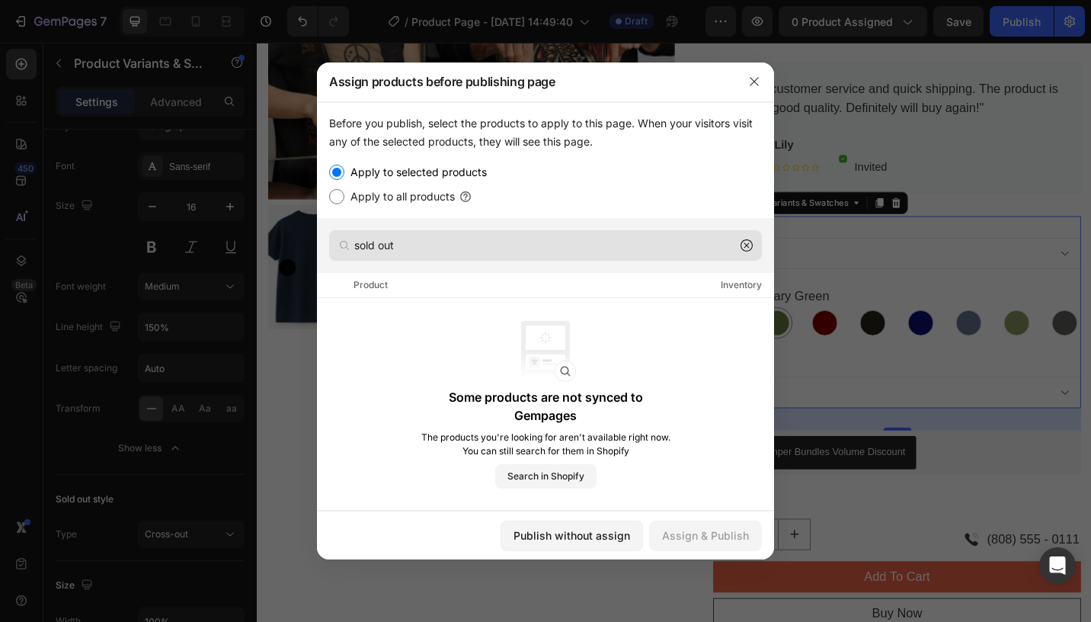
click at [747, 241] on icon at bounding box center [746, 245] width 12 height 12
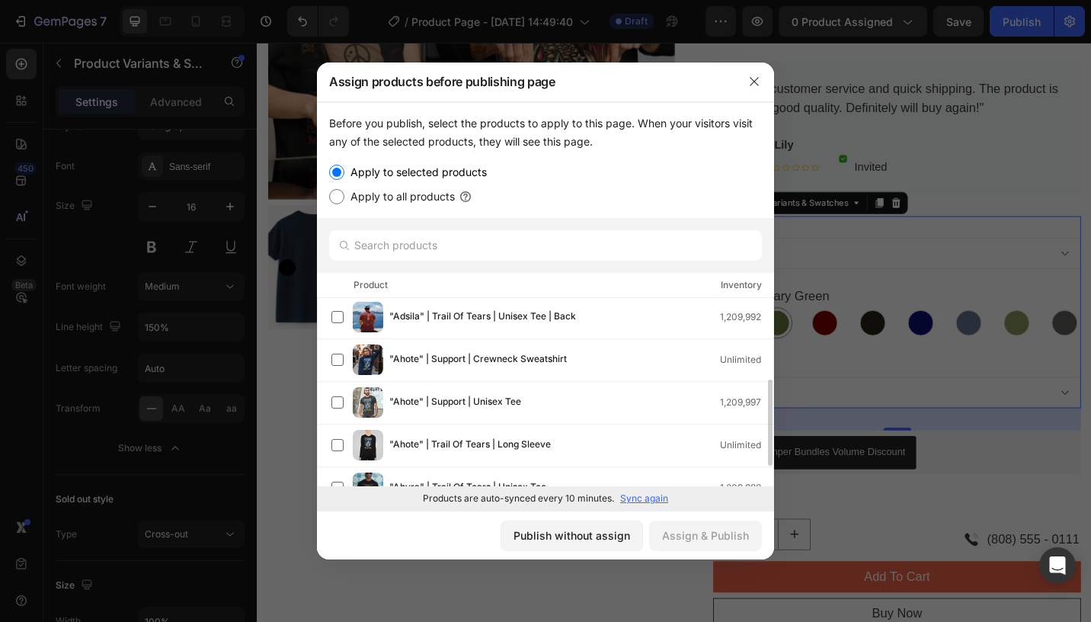
scroll to position [235, 0]
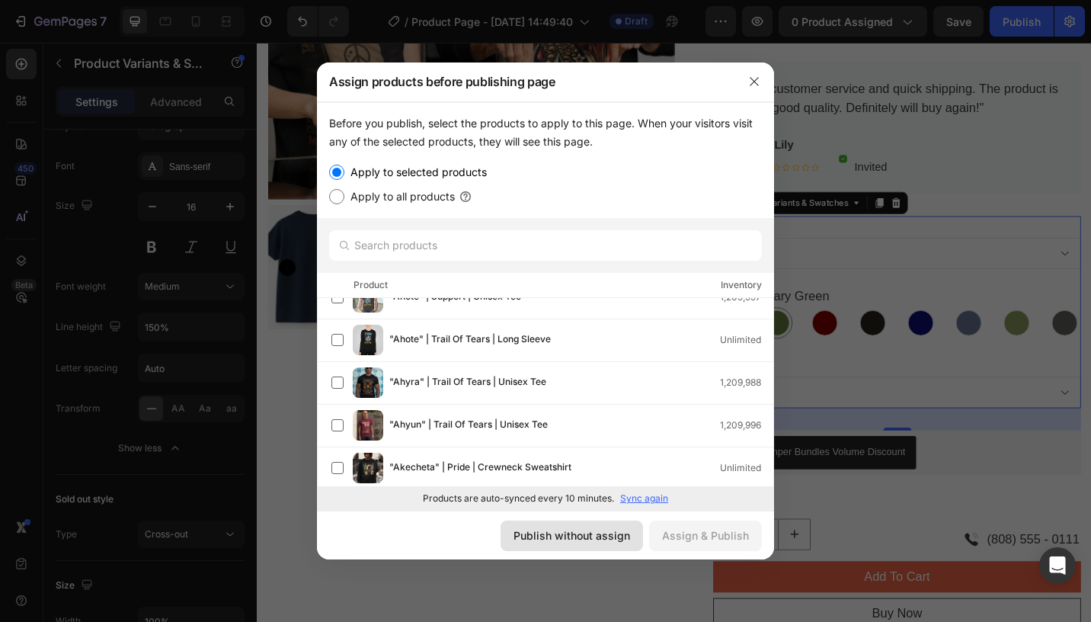
click at [540, 538] on div "Publish without assign" at bounding box center [571, 535] width 117 height 16
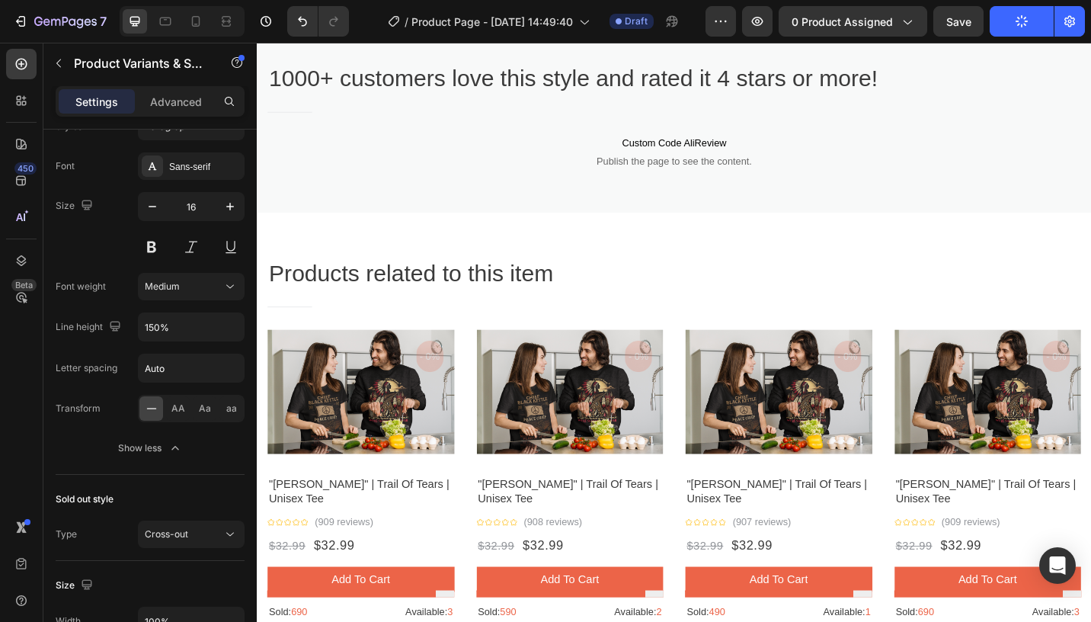
scroll to position [1536, 0]
